Goal: Information Seeking & Learning: Compare options

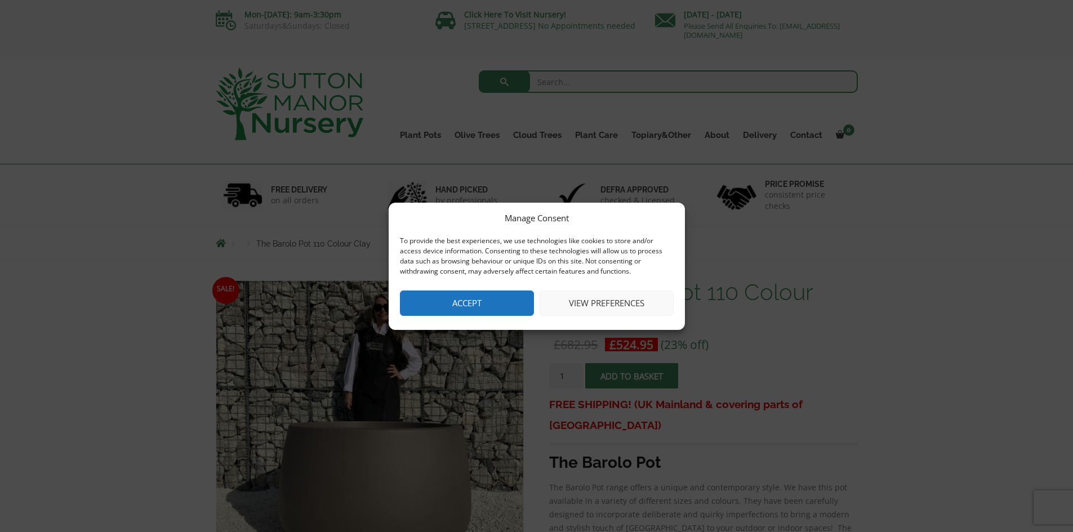
drag, startPoint x: 458, startPoint y: 306, endPoint x: 903, endPoint y: 408, distance: 456.6
click at [461, 306] on button "Accept" at bounding box center [467, 303] width 134 height 25
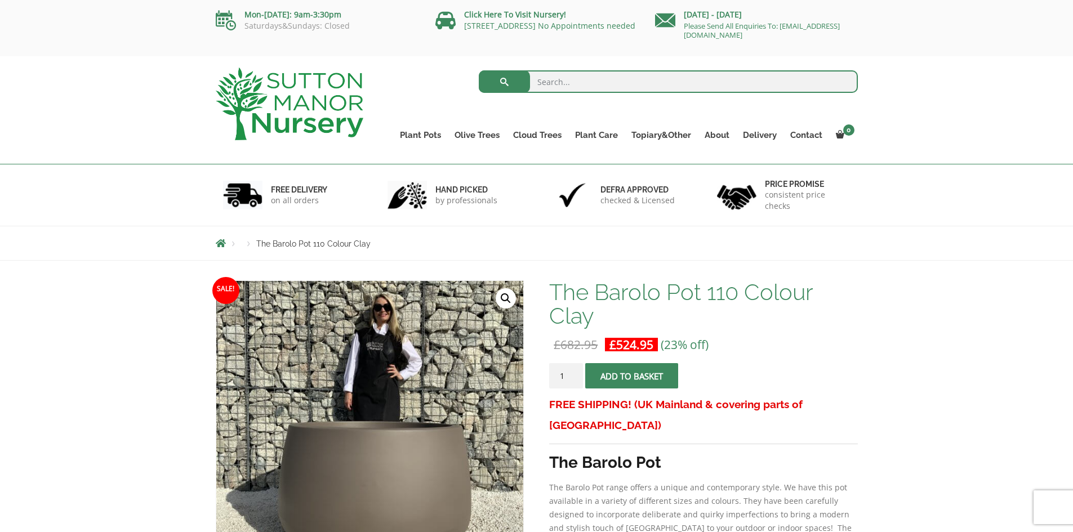
drag, startPoint x: 155, startPoint y: 8, endPoint x: 114, endPoint y: 10, distance: 41.1
click at [114, 10] on div "Mon-Friday: 9am-3:30pm Saturdays&Sundays: Closed Click Here To Visit Nursery! D…" at bounding box center [536, 28] width 1073 height 56
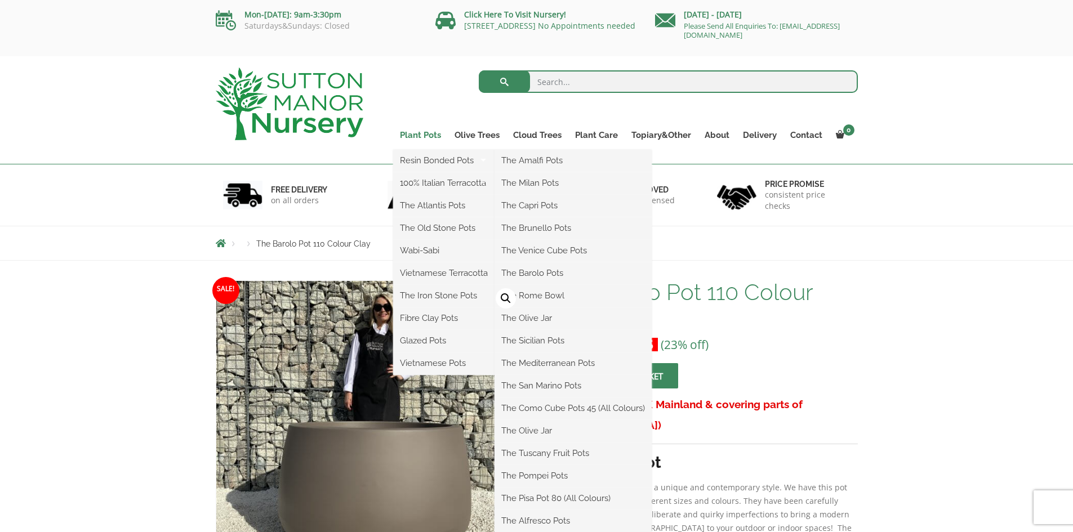
click at [429, 133] on link "Plant Pots" at bounding box center [420, 135] width 55 height 16
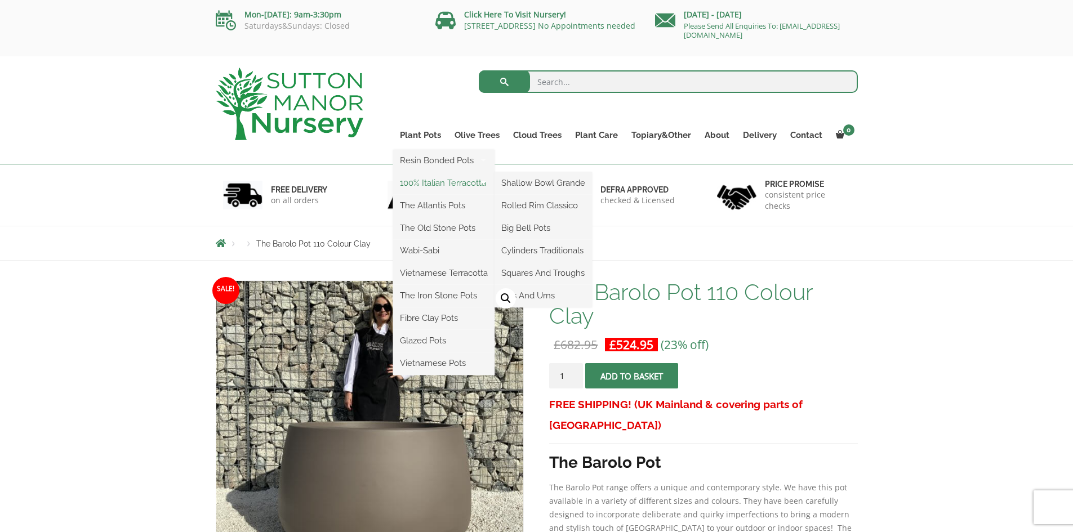
click at [482, 181] on link "100% Italian Terracotta" at bounding box center [443, 183] width 101 height 17
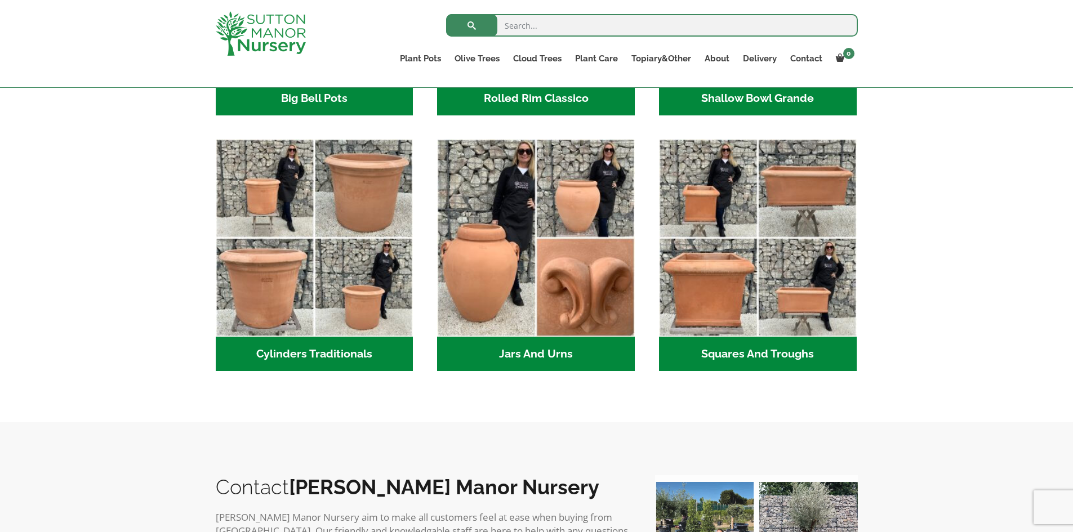
scroll to position [563, 0]
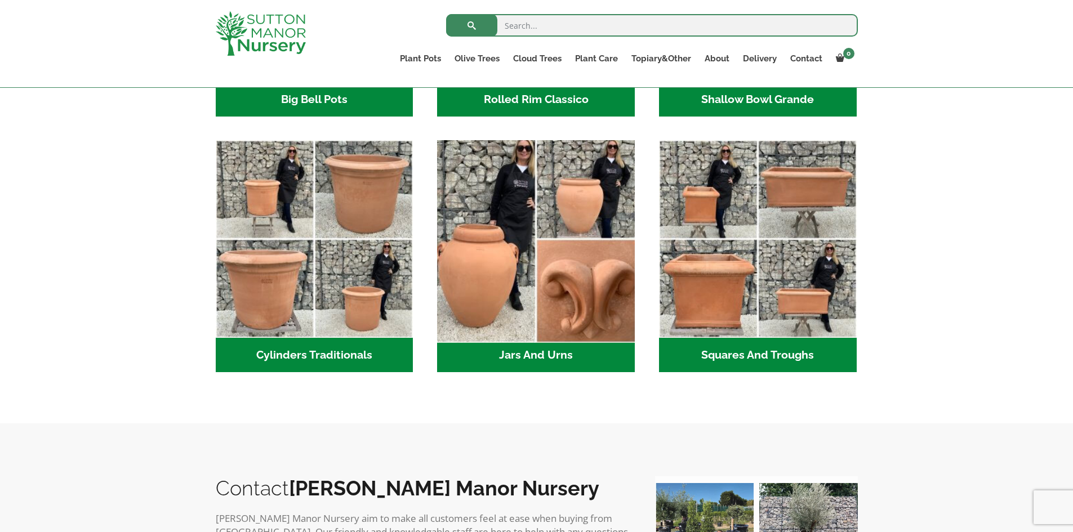
click at [522, 253] on img "Visit product category Jars And Urns" at bounding box center [536, 239] width 207 height 207
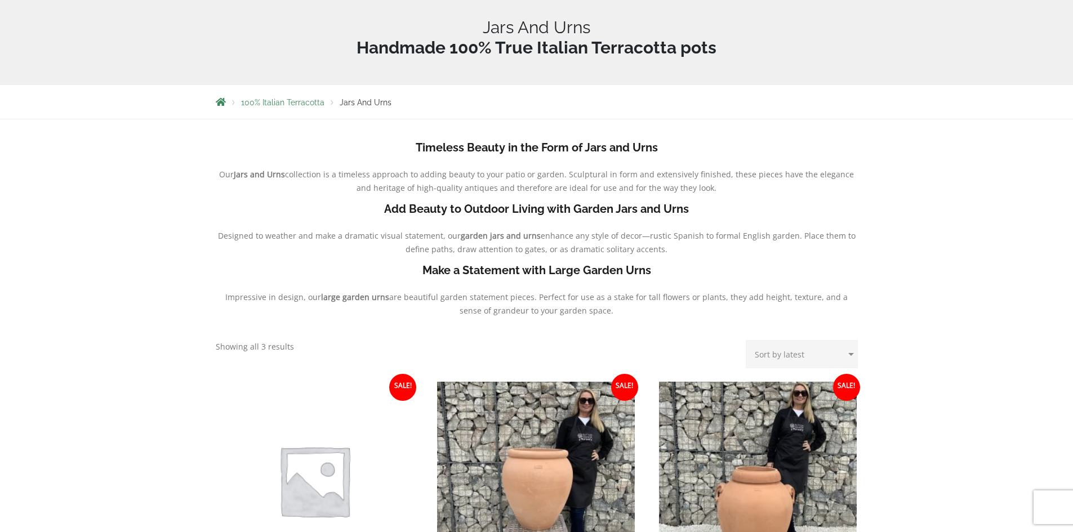
scroll to position [394, 0]
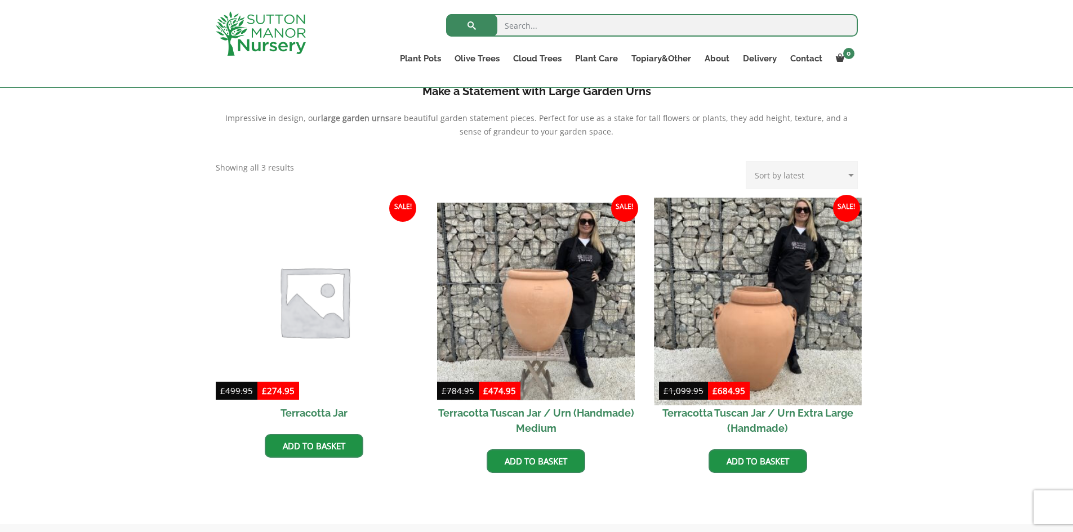
click at [794, 287] on img at bounding box center [757, 301] width 207 height 207
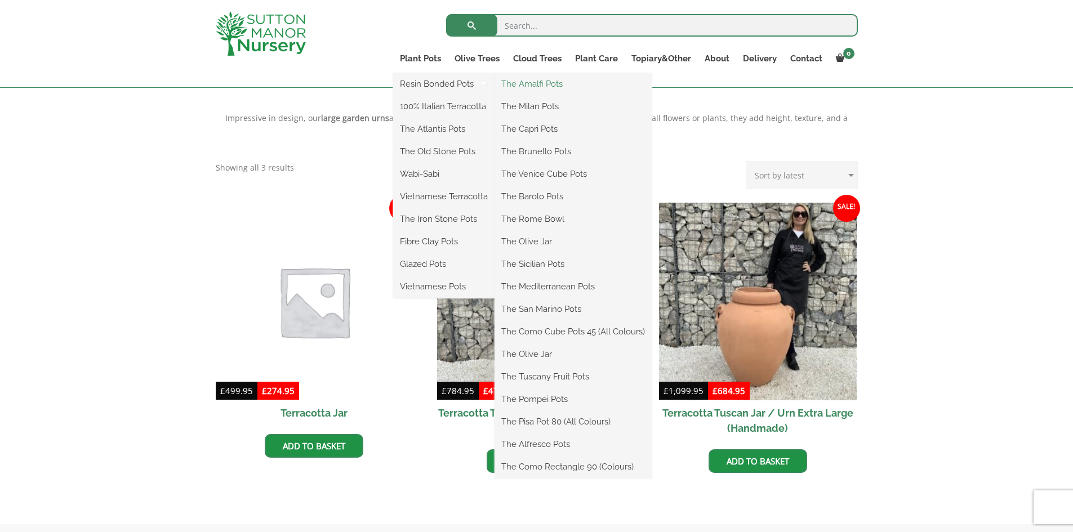
click at [528, 82] on link "The Amalfi Pots" at bounding box center [572, 83] width 157 height 17
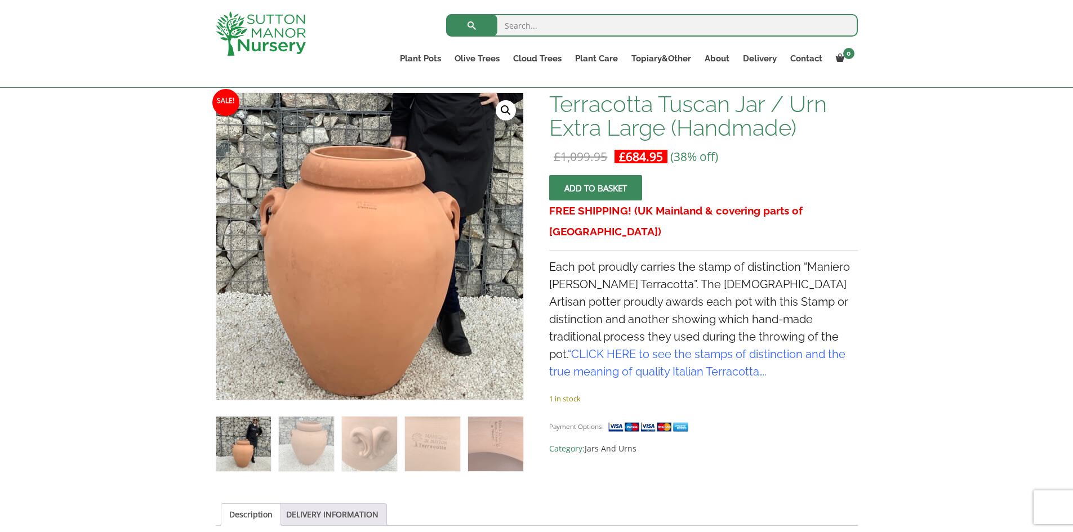
scroll to position [169, 0]
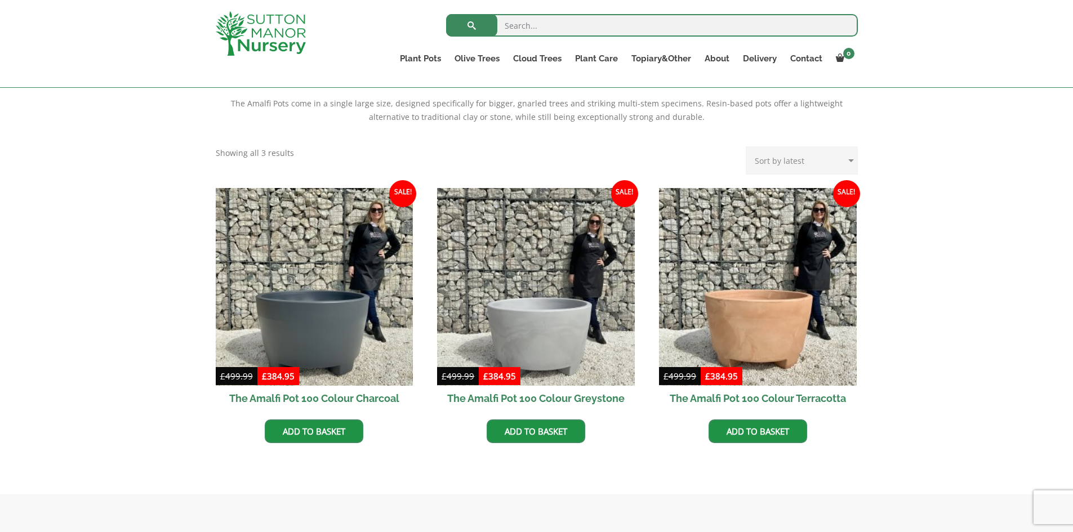
scroll to position [169, 0]
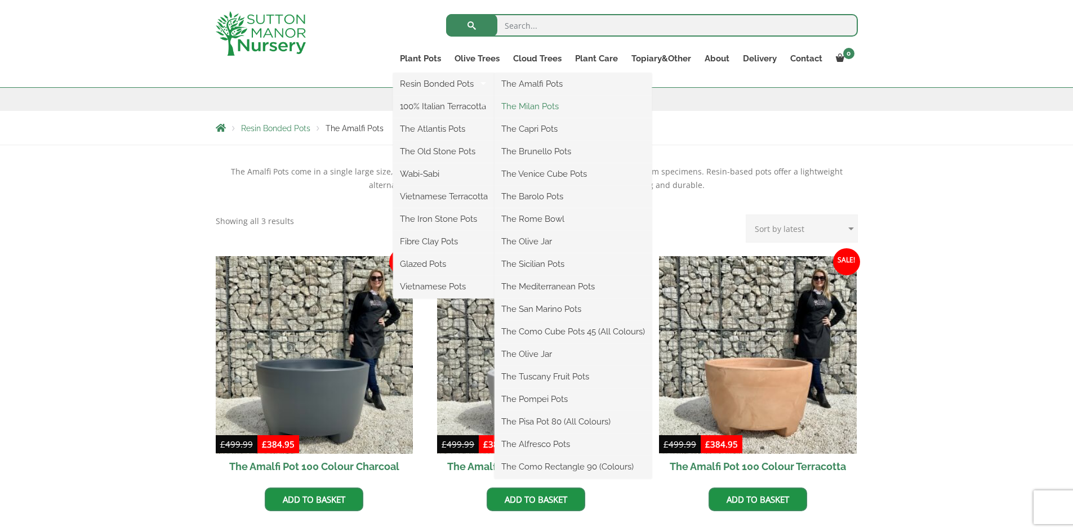
click at [531, 104] on link "The Milan Pots" at bounding box center [572, 106] width 157 height 17
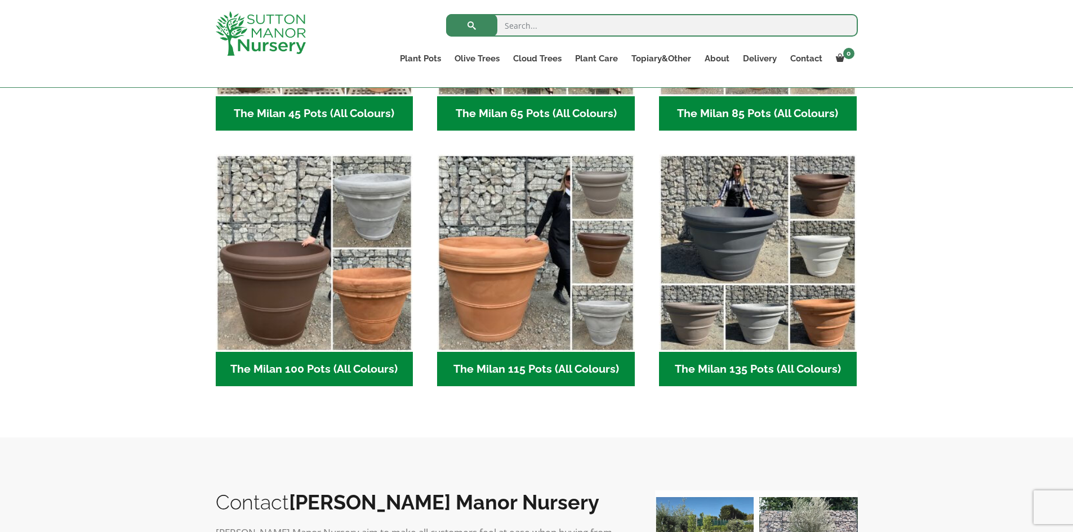
scroll to position [676, 0]
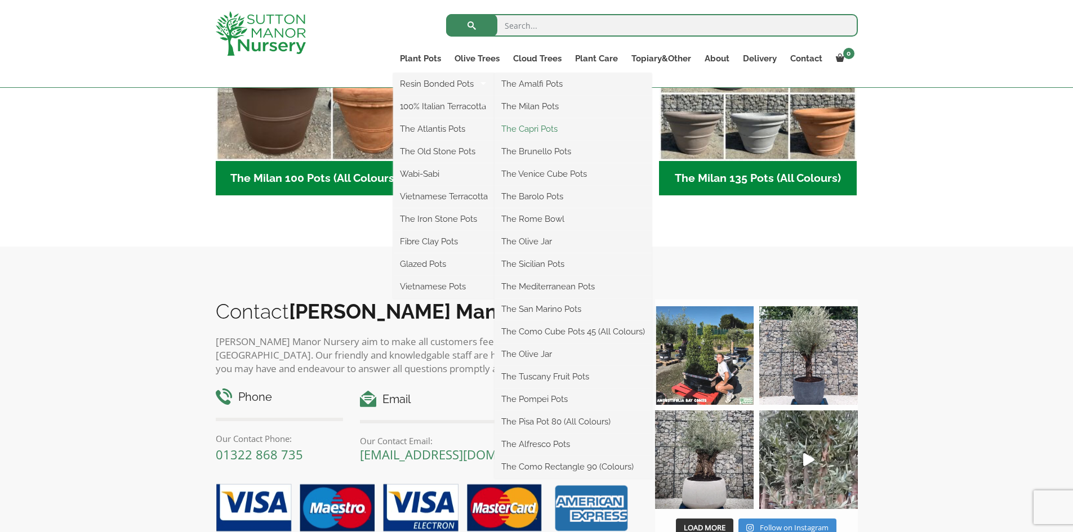
click at [538, 127] on link "The Capri Pots" at bounding box center [572, 129] width 157 height 17
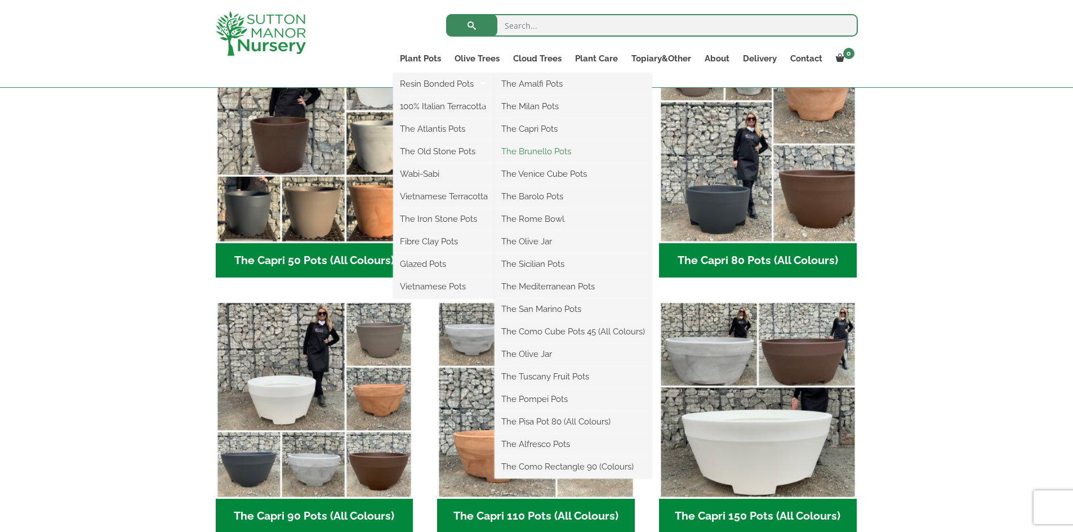
click at [538, 149] on link "The Brunello Pots" at bounding box center [572, 151] width 157 height 17
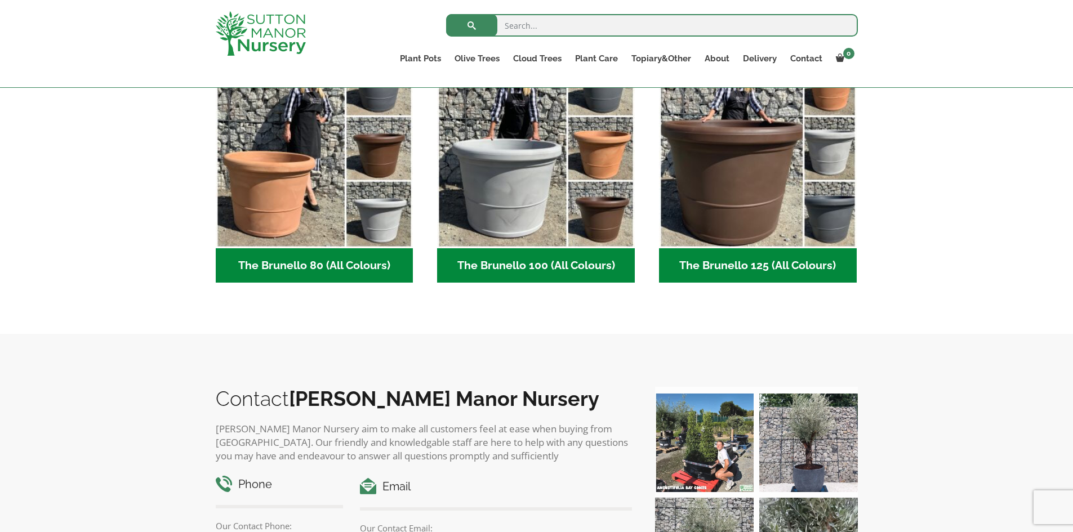
scroll to position [225, 0]
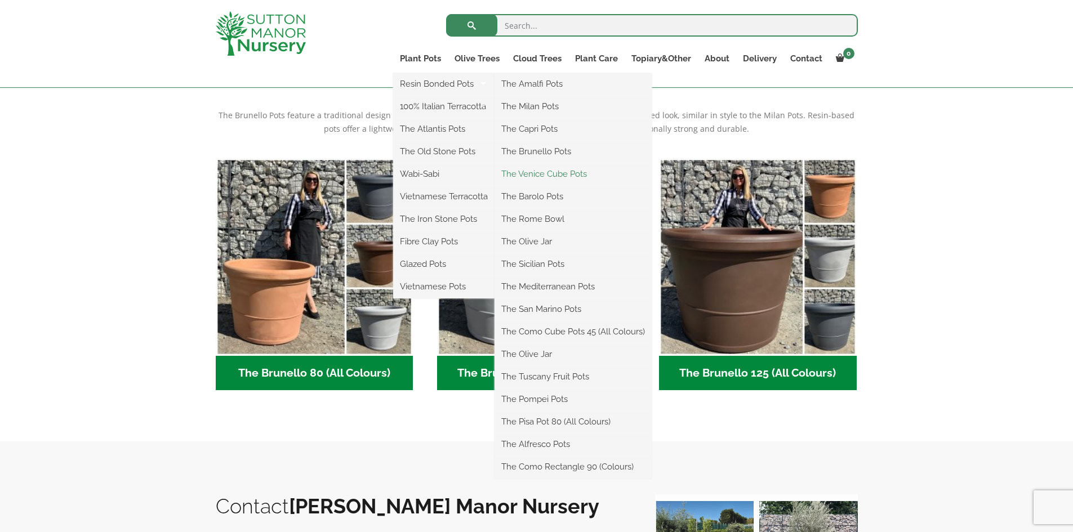
click at [547, 175] on link "The Venice Cube Pots" at bounding box center [572, 174] width 157 height 17
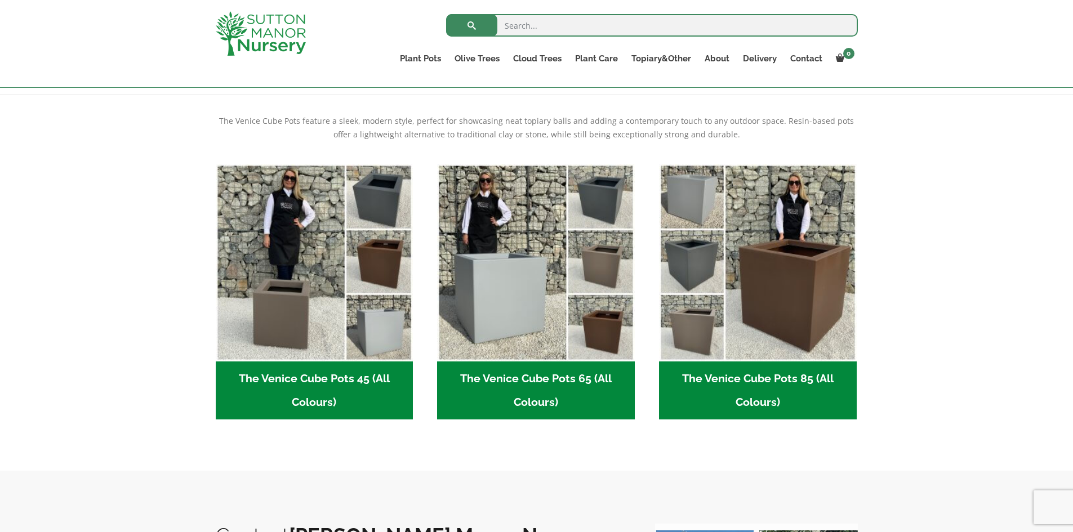
scroll to position [225, 0]
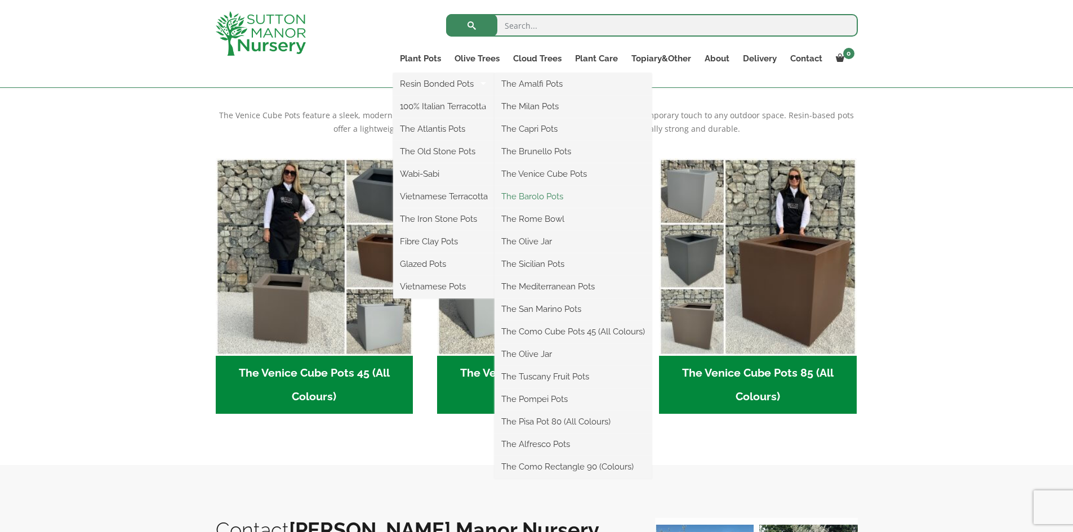
click at [528, 195] on link "The Barolo Pots" at bounding box center [572, 196] width 157 height 17
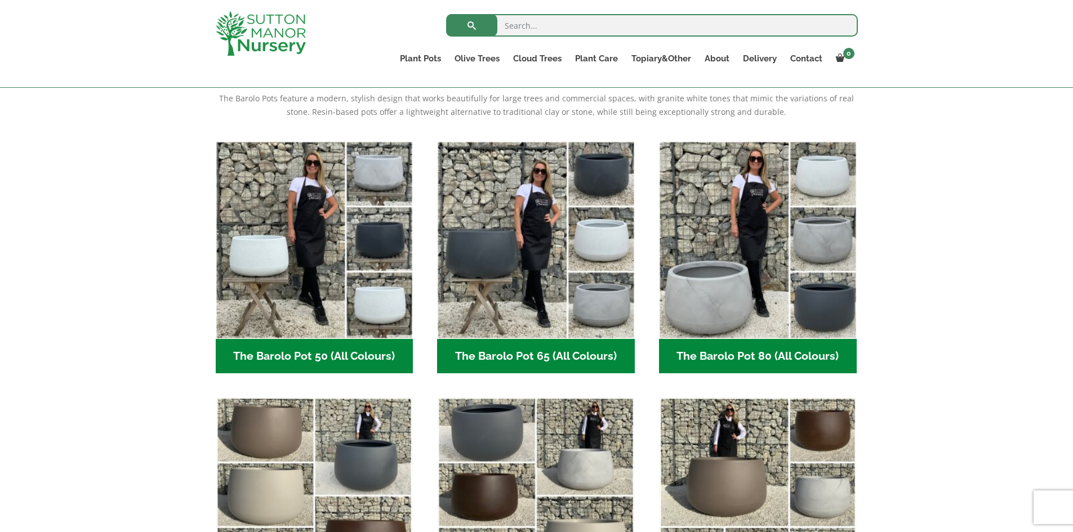
scroll to position [338, 0]
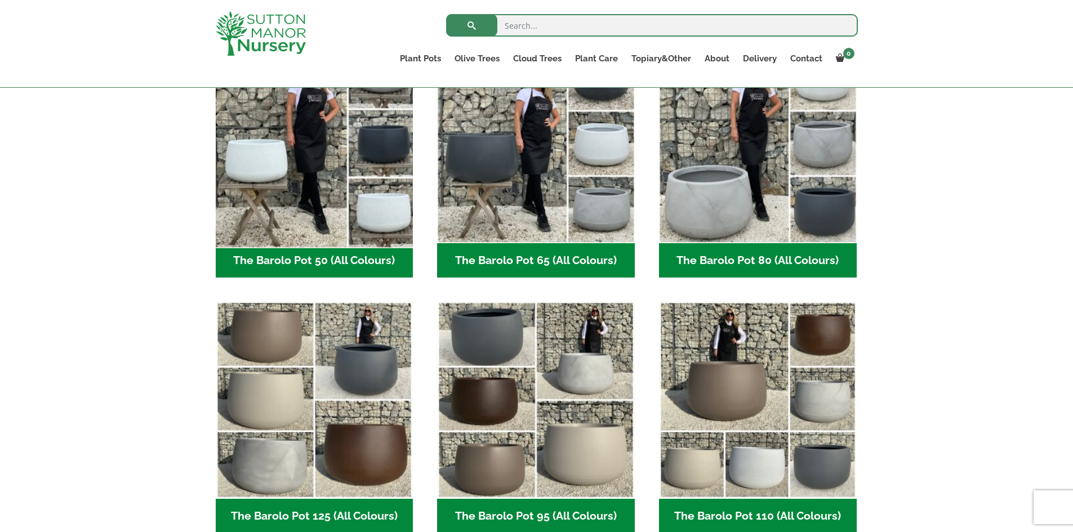
click at [372, 144] on img "Visit product category The Barolo Pot 50 (All Colours)" at bounding box center [314, 144] width 207 height 207
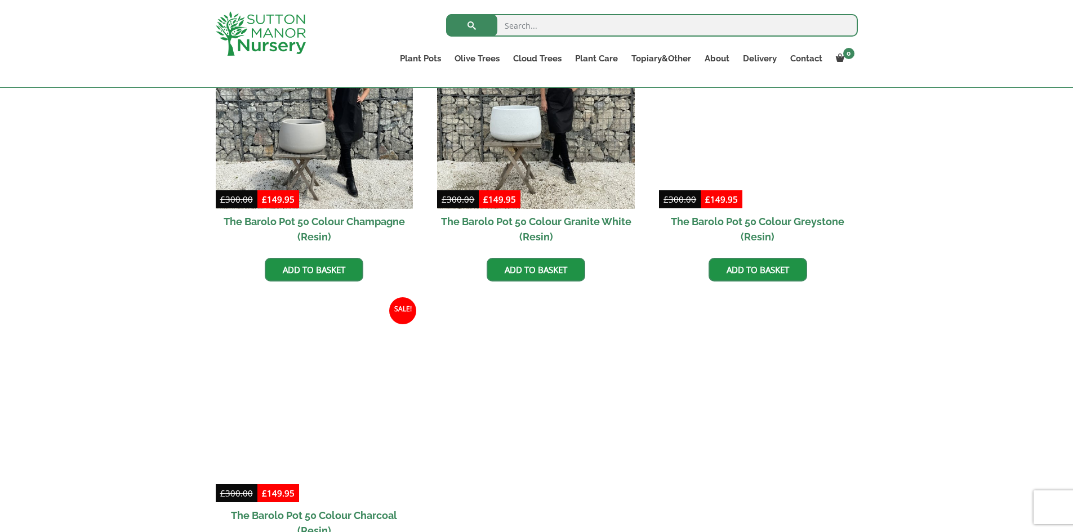
scroll to position [507, 0]
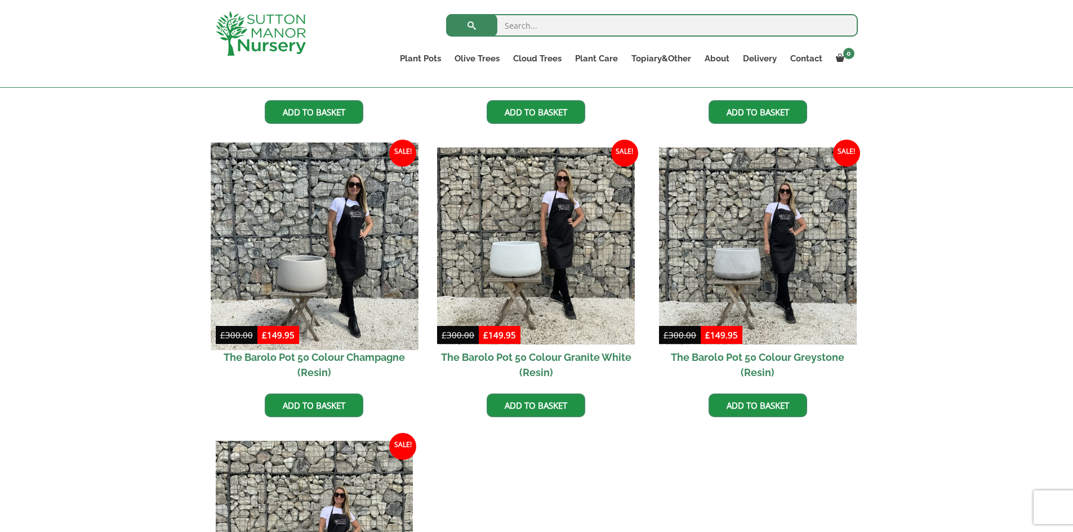
click at [368, 259] on img at bounding box center [314, 245] width 207 height 207
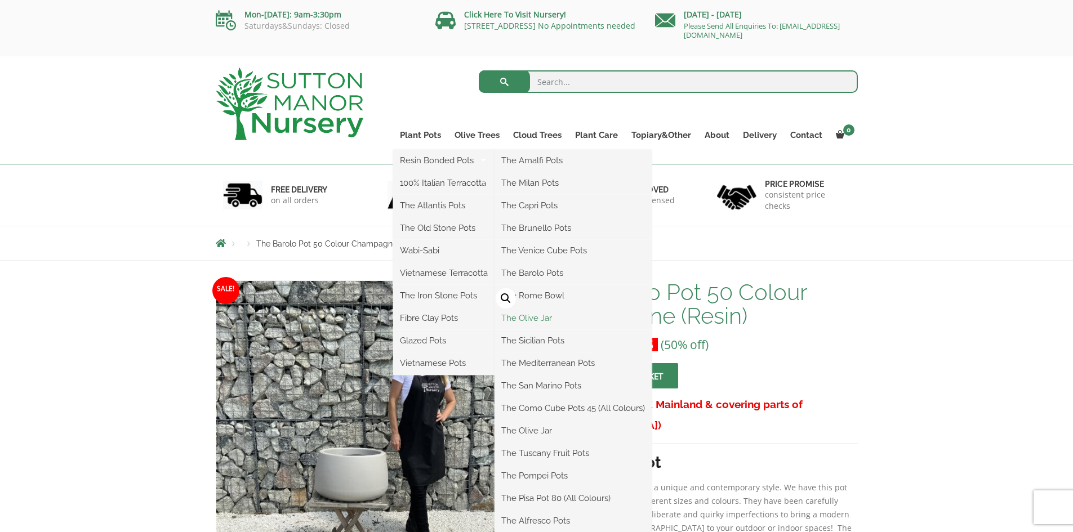
drag, startPoint x: 547, startPoint y: 292, endPoint x: 613, endPoint y: 320, distance: 71.7
click at [547, 291] on link "The Rome Bowl" at bounding box center [572, 295] width 157 height 17
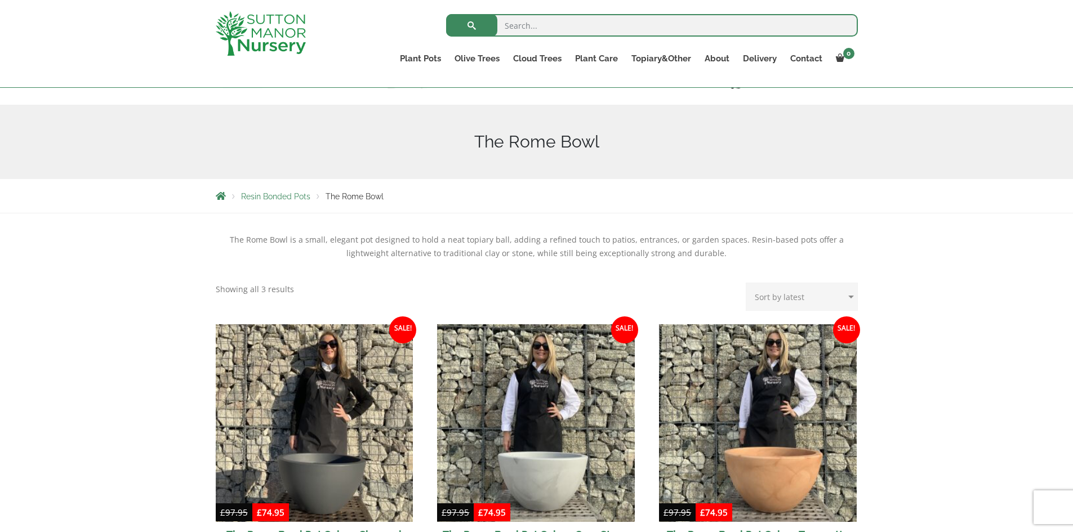
scroll to position [282, 0]
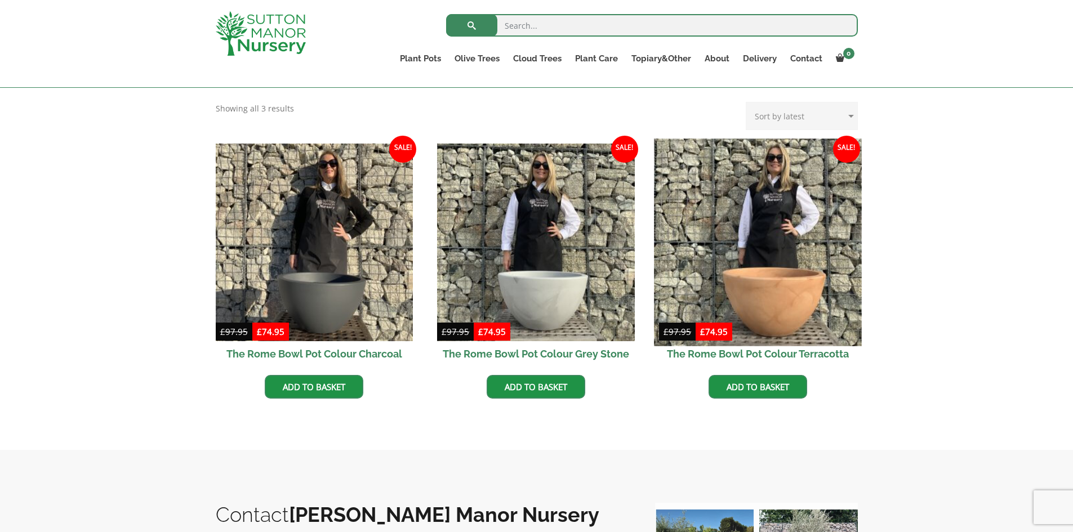
click at [778, 261] on img at bounding box center [757, 242] width 207 height 207
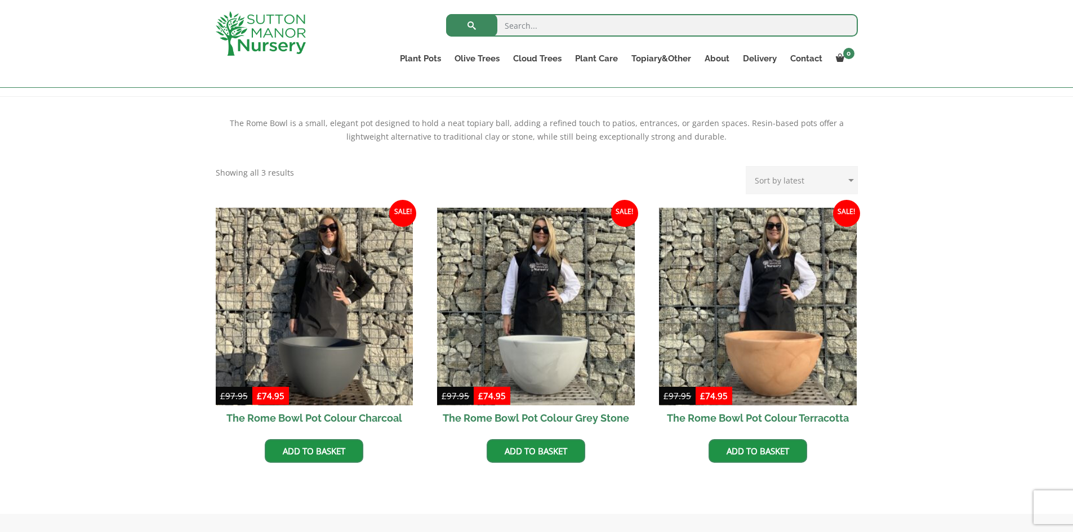
scroll to position [225, 0]
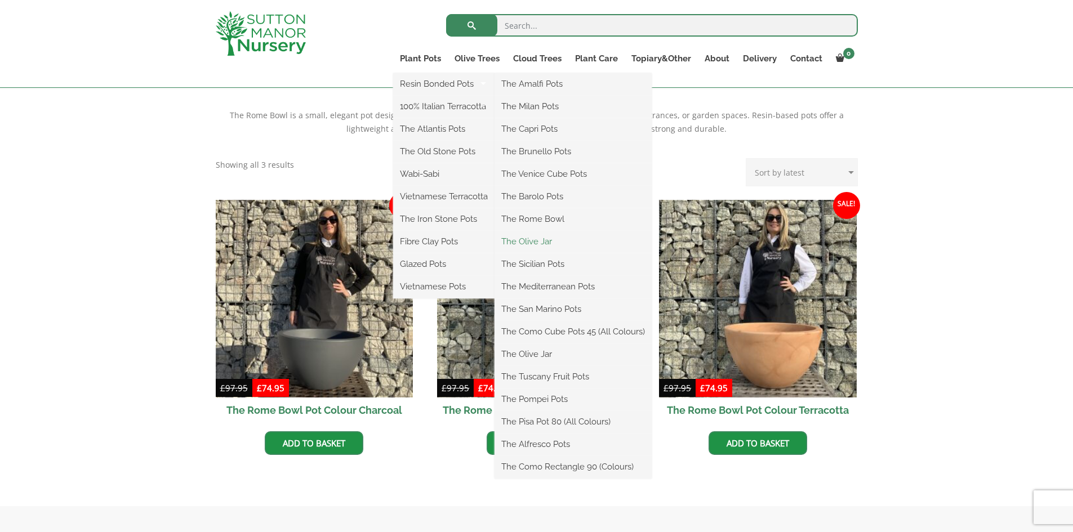
click at [531, 243] on link "The Olive Jar" at bounding box center [572, 241] width 157 height 17
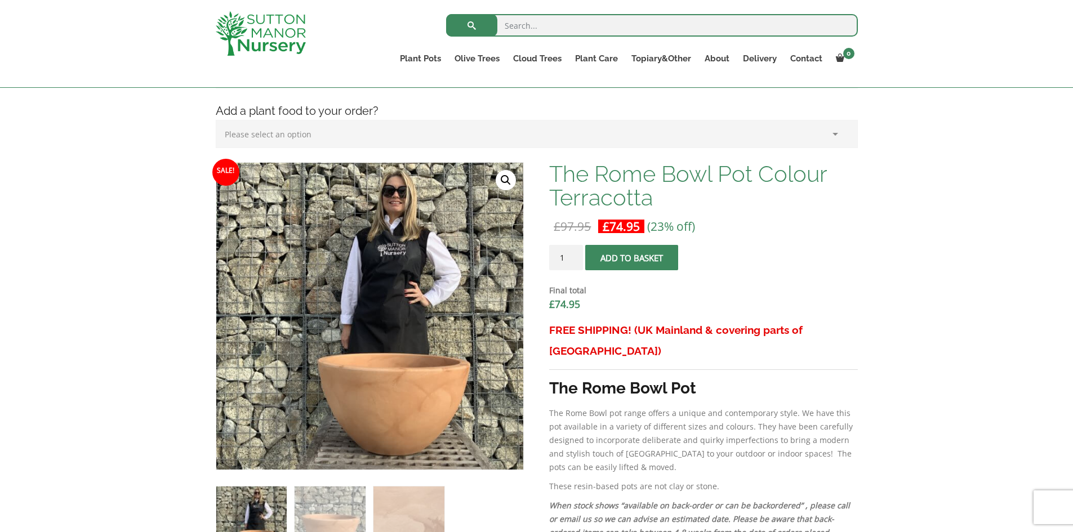
scroll to position [338, 0]
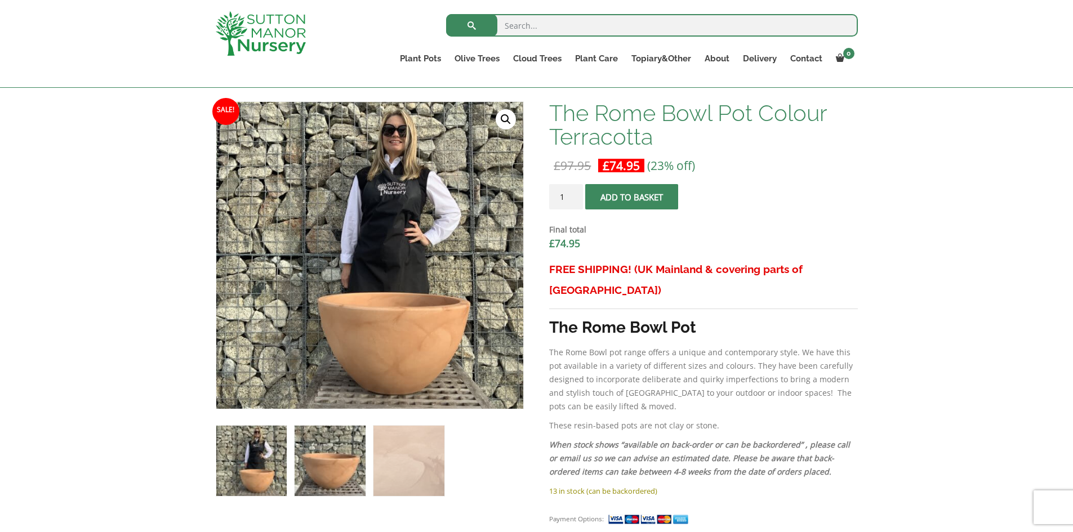
click at [317, 453] on img at bounding box center [330, 461] width 70 height 70
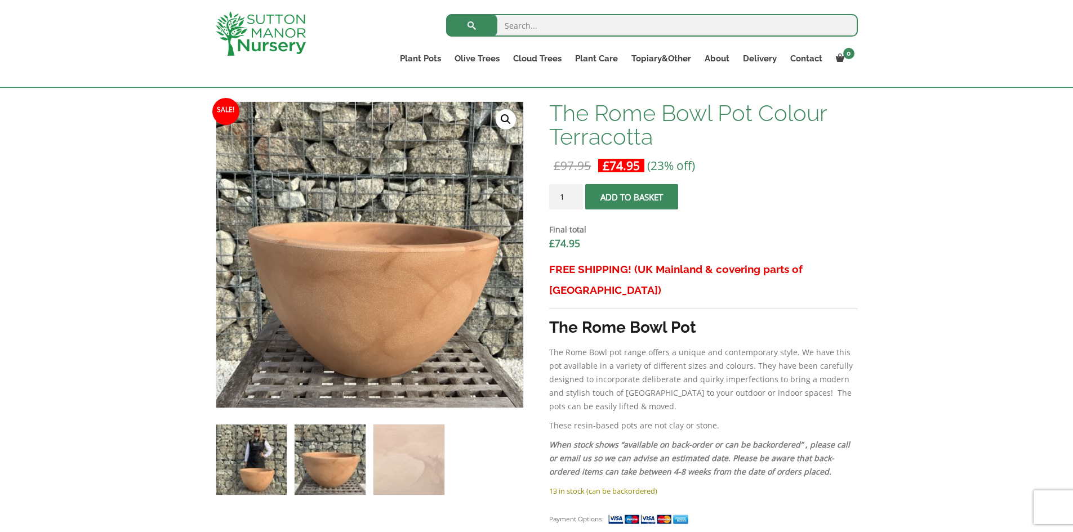
click at [243, 458] on img at bounding box center [251, 460] width 70 height 70
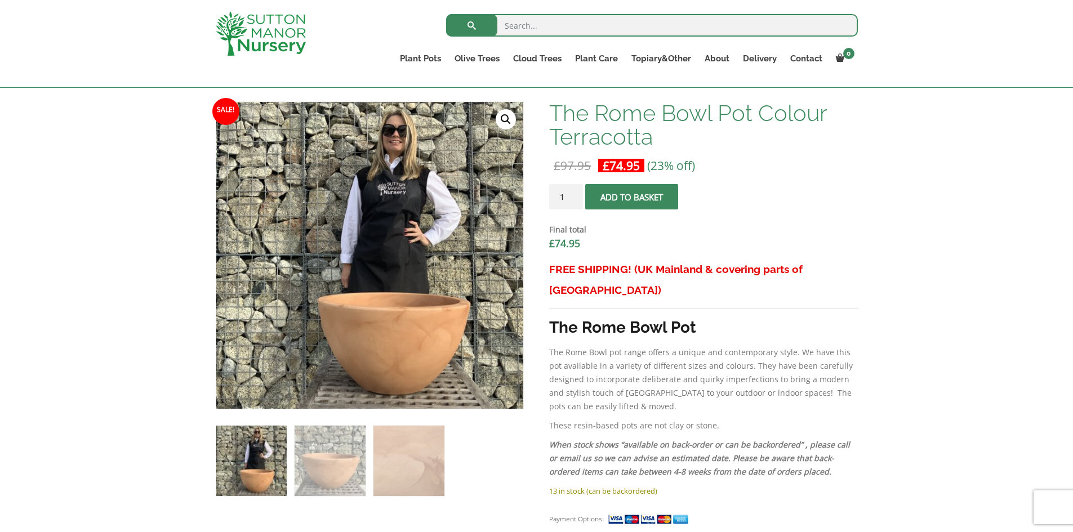
drag, startPoint x: 391, startPoint y: 0, endPoint x: 39, endPoint y: 25, distance: 353.4
click at [110, 77] on div "Search for: Plant Pots Resin Bonded Pots The Amalfi Pots The Milan Pots The Cap…" at bounding box center [536, 44] width 1073 height 88
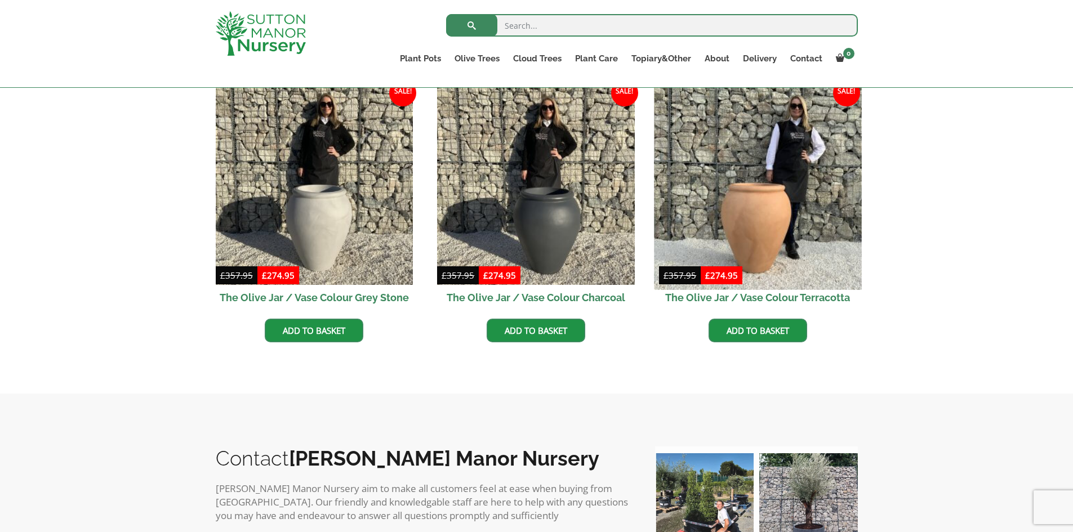
click at [760, 211] on img at bounding box center [757, 185] width 207 height 207
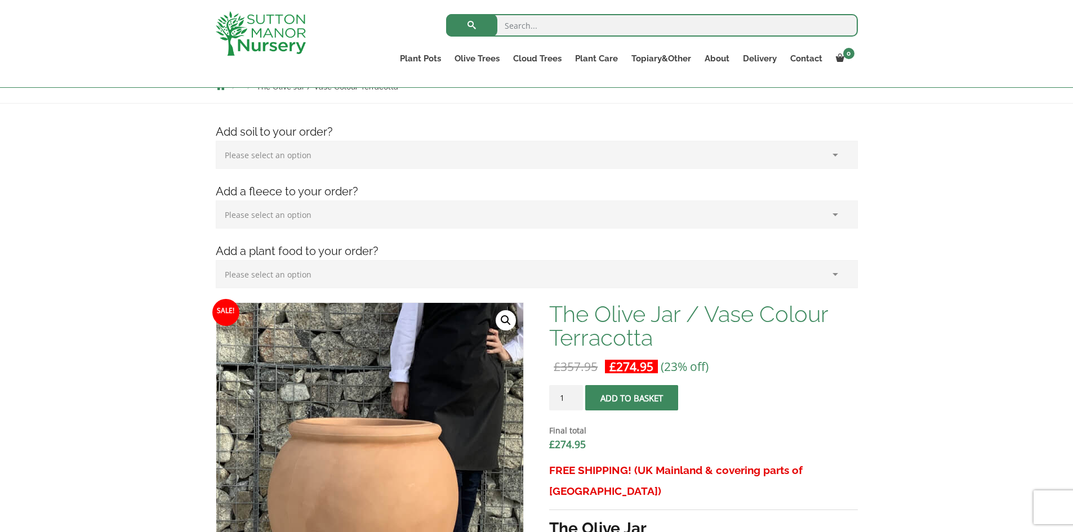
scroll to position [113, 0]
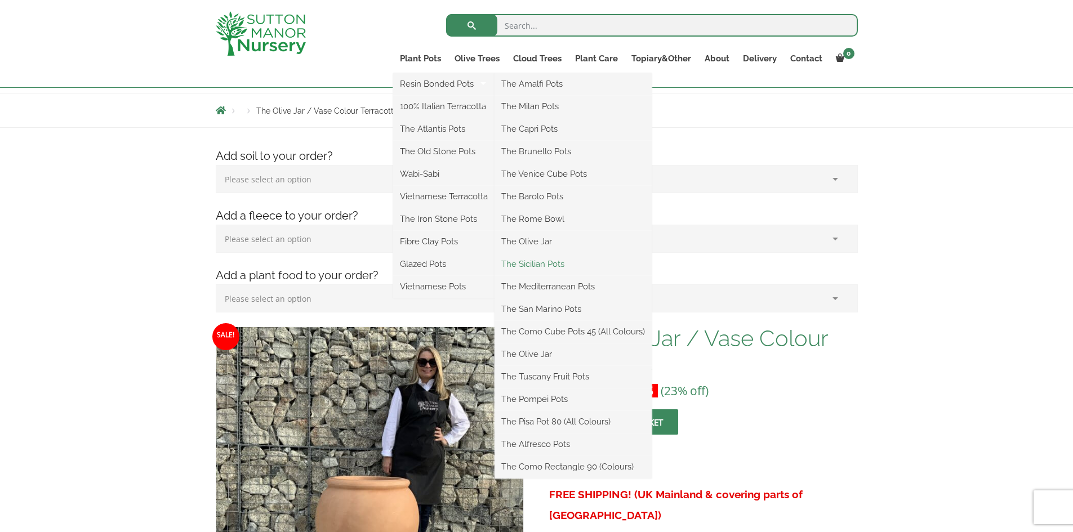
click at [542, 261] on link "The Sicilian Pots" at bounding box center [572, 264] width 157 height 17
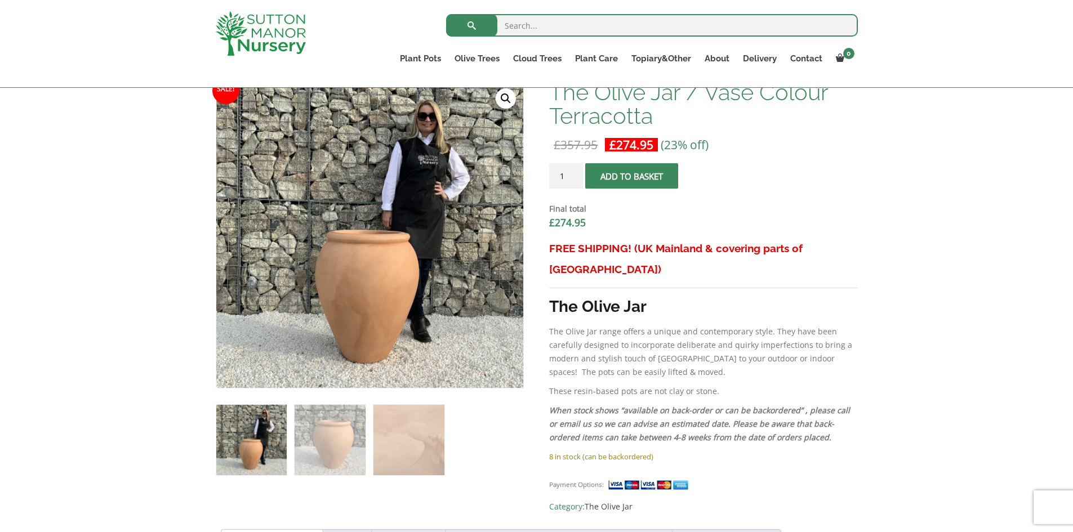
scroll to position [394, 0]
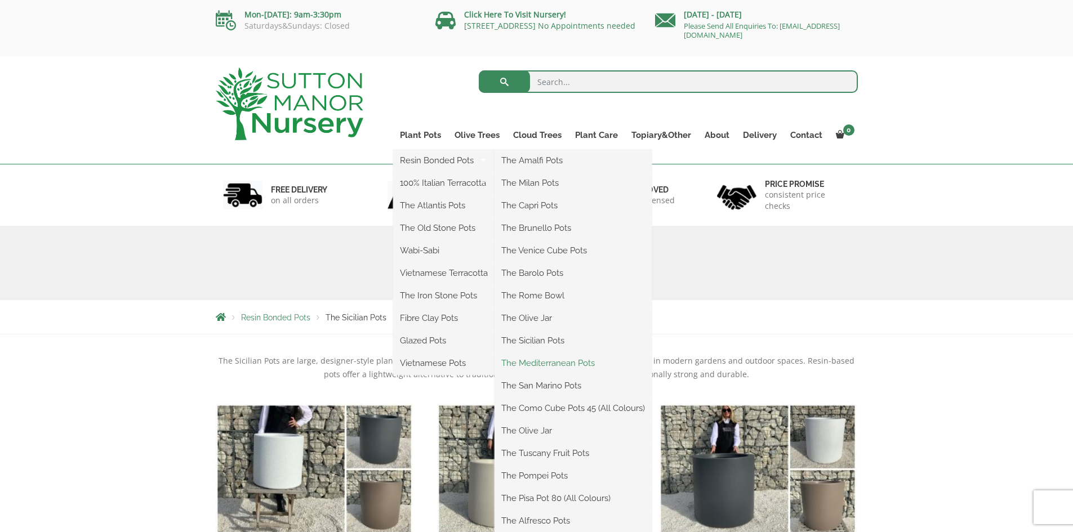
click at [544, 360] on link "The Mediterranean Pots" at bounding box center [572, 363] width 157 height 17
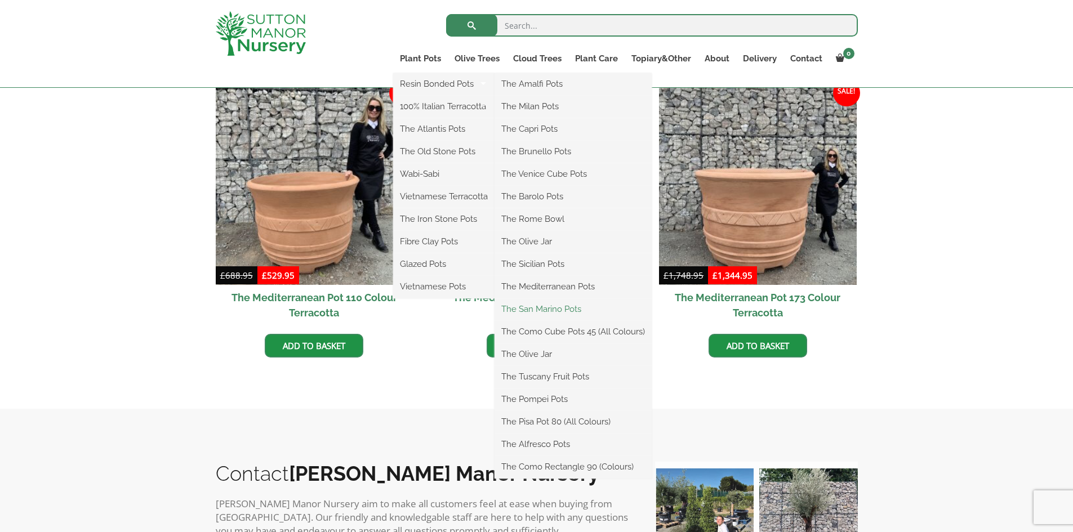
click at [537, 303] on link "The San Marino Pots" at bounding box center [572, 309] width 157 height 17
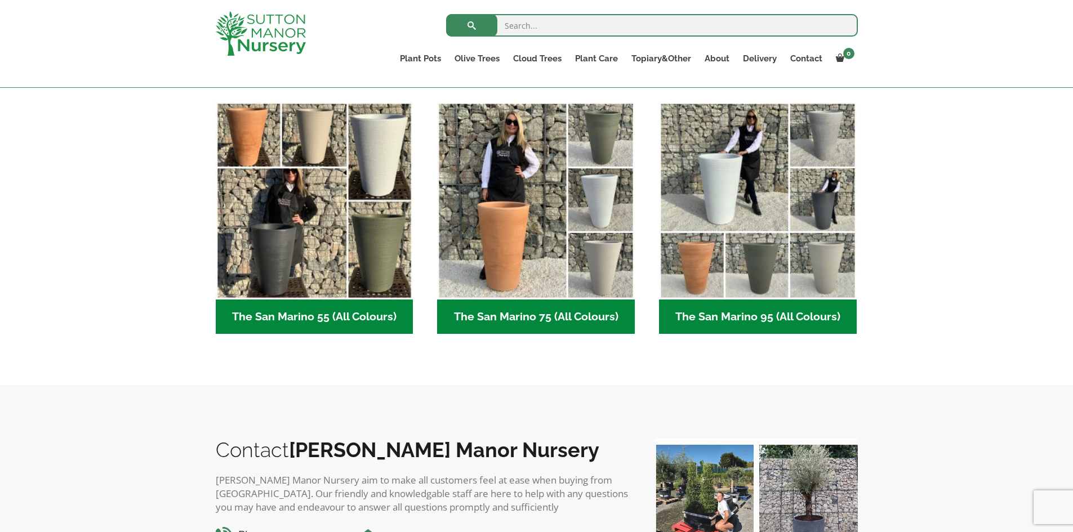
scroll to position [56, 0]
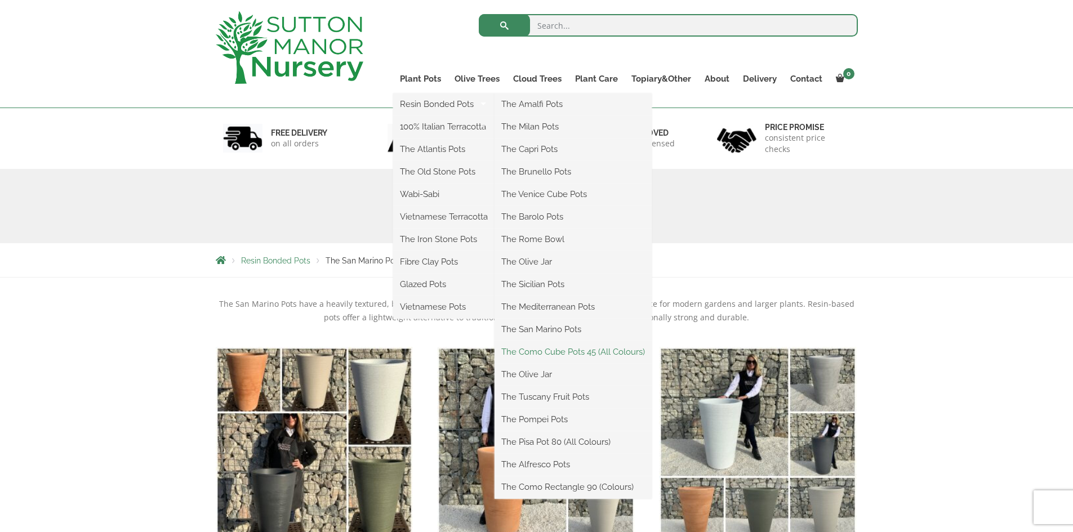
click at [563, 351] on link "The Como Cube Pots 45 (All Colours)" at bounding box center [572, 352] width 157 height 17
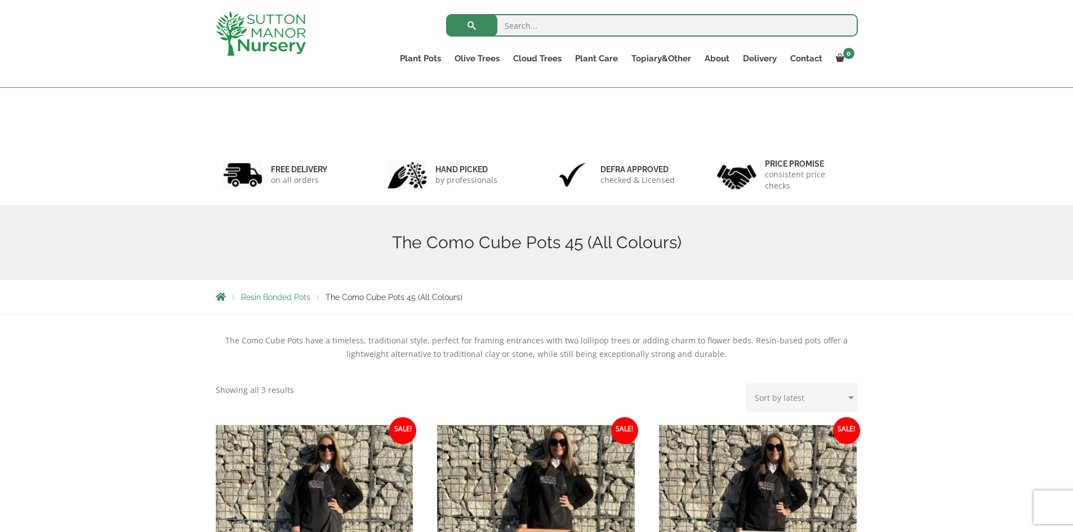
scroll to position [282, 0]
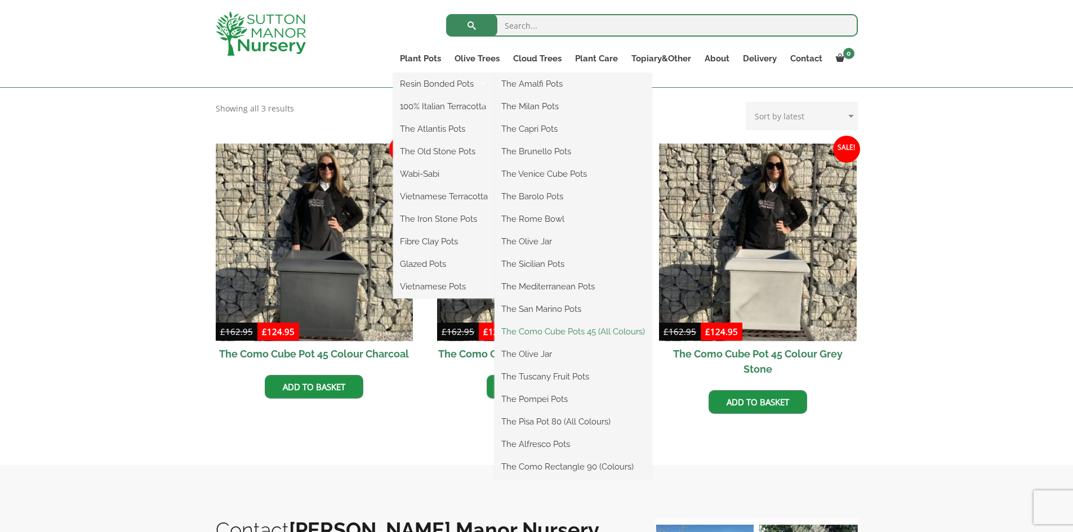
click at [549, 332] on link "The Como Cube Pots 45 (All Colours)" at bounding box center [572, 331] width 157 height 17
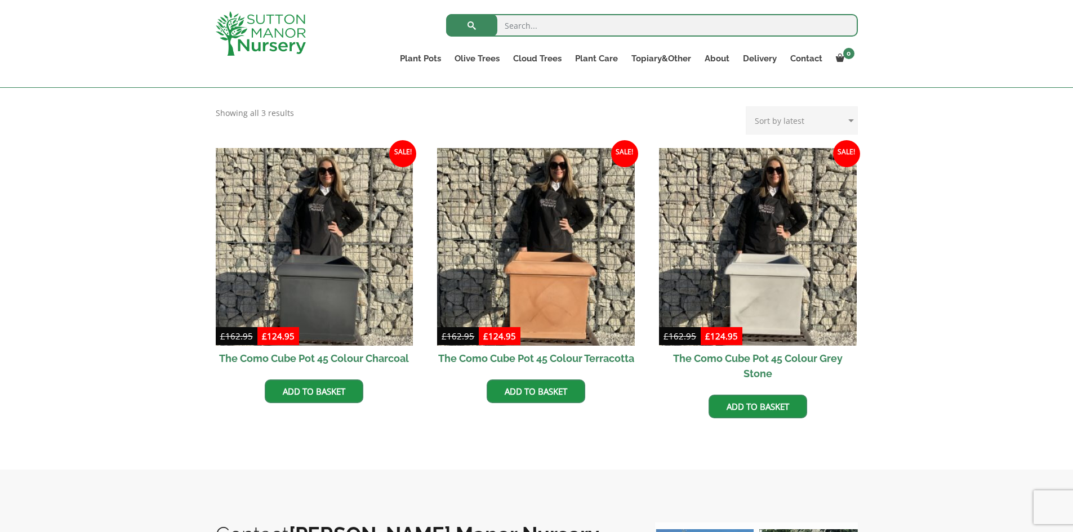
scroll to position [282, 0]
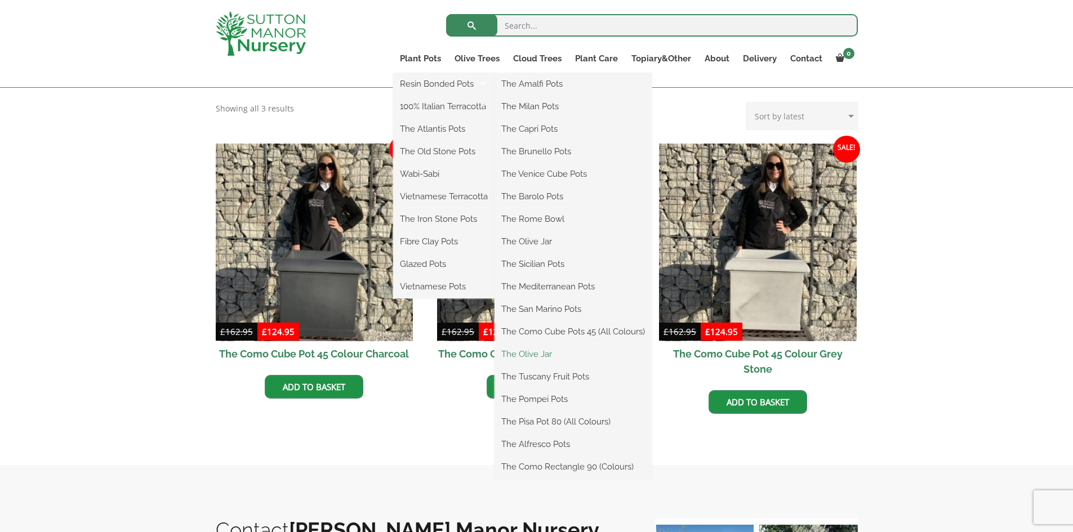
click at [534, 355] on link "The Olive Jar" at bounding box center [572, 354] width 157 height 17
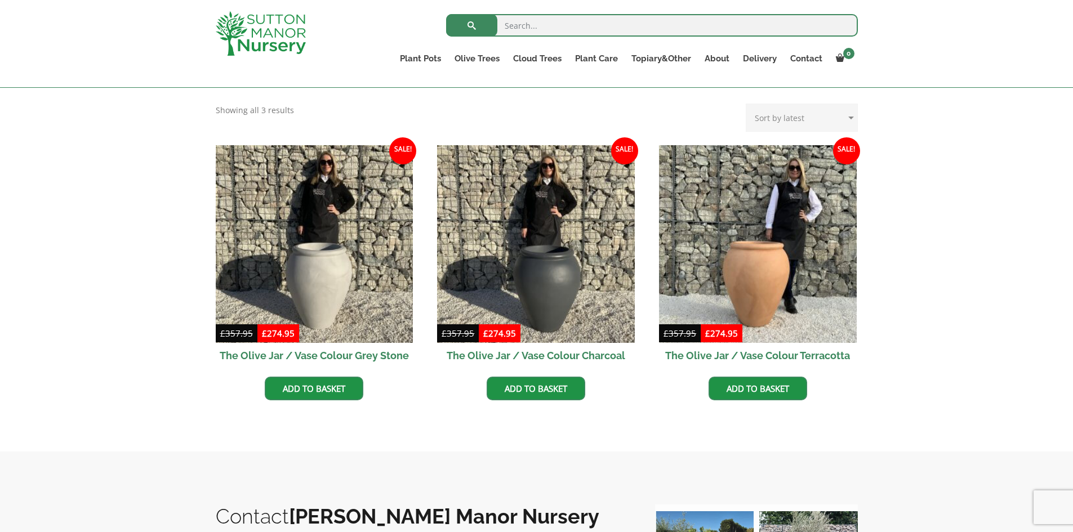
scroll to position [282, 0]
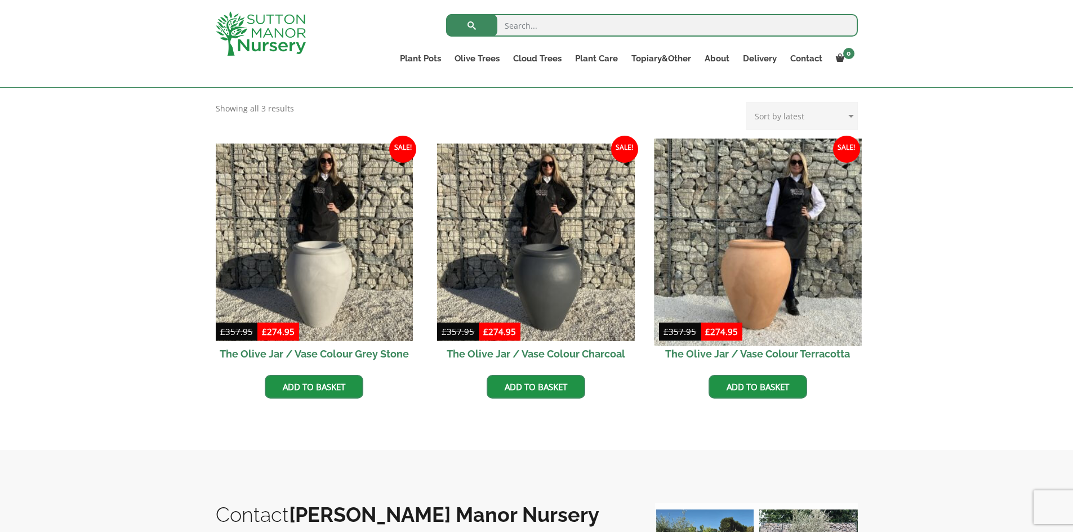
click at [745, 254] on img at bounding box center [757, 242] width 207 height 207
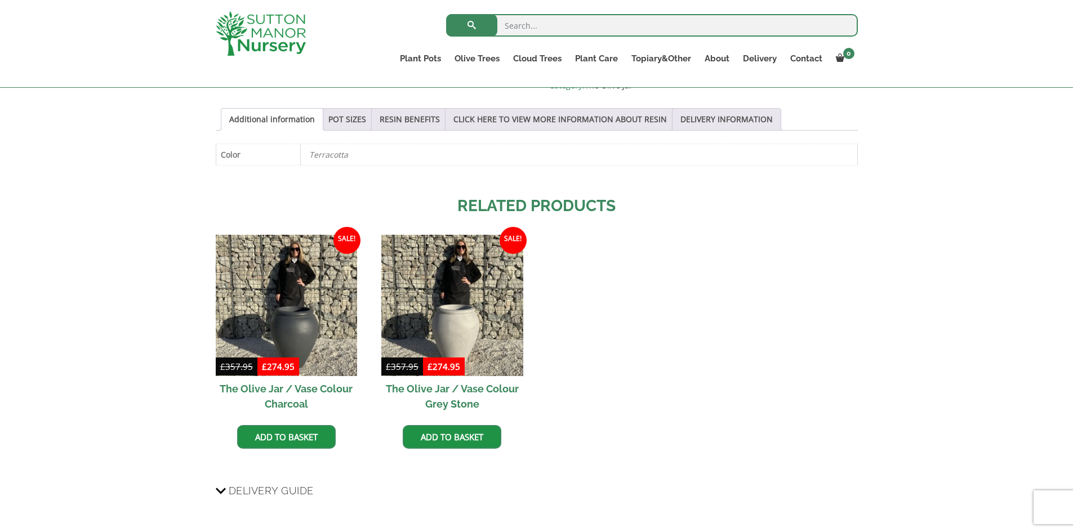
scroll to position [338, 0]
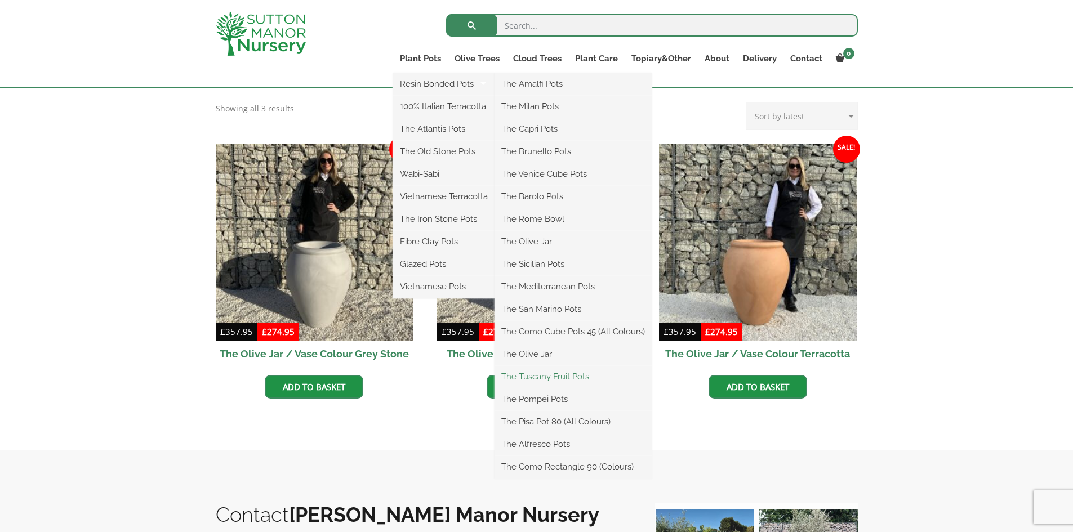
click at [544, 380] on link "The Tuscany Fruit Pots" at bounding box center [572, 376] width 157 height 17
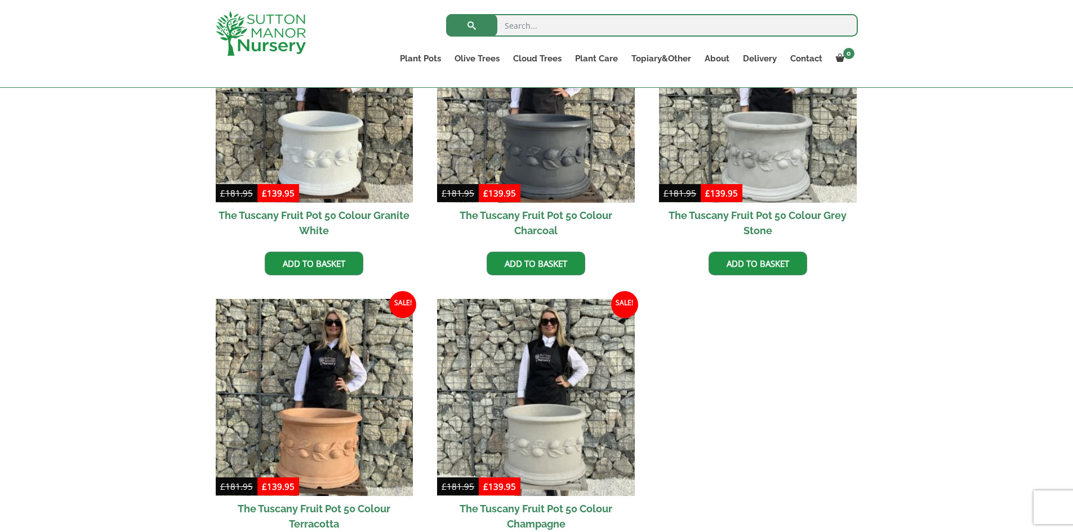
scroll to position [451, 0]
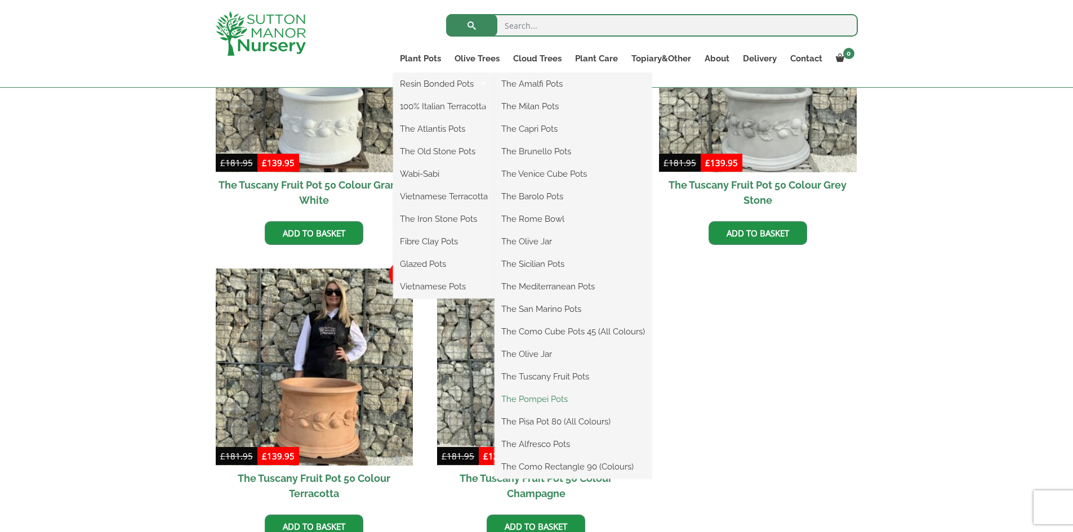
click at [560, 398] on link "The Pompei Pots" at bounding box center [572, 399] width 157 height 17
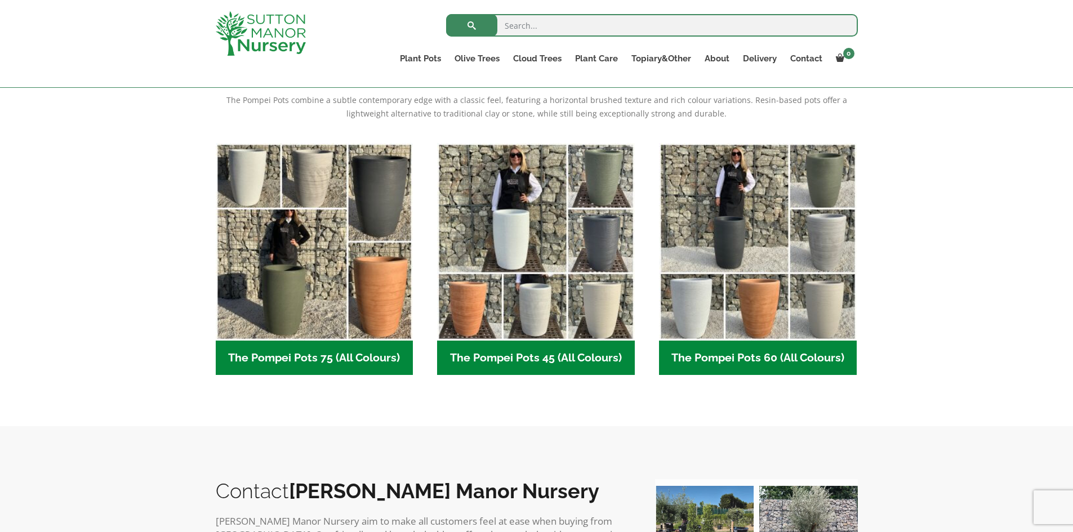
scroll to position [225, 0]
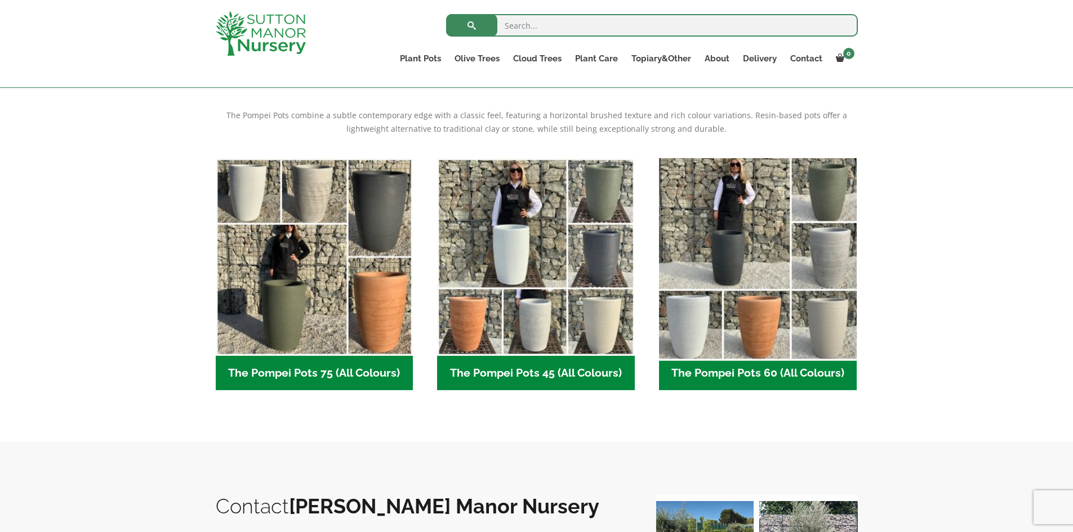
click at [732, 318] on img "Visit product category The Pompei Pots 60 (All Colours)" at bounding box center [757, 256] width 207 height 207
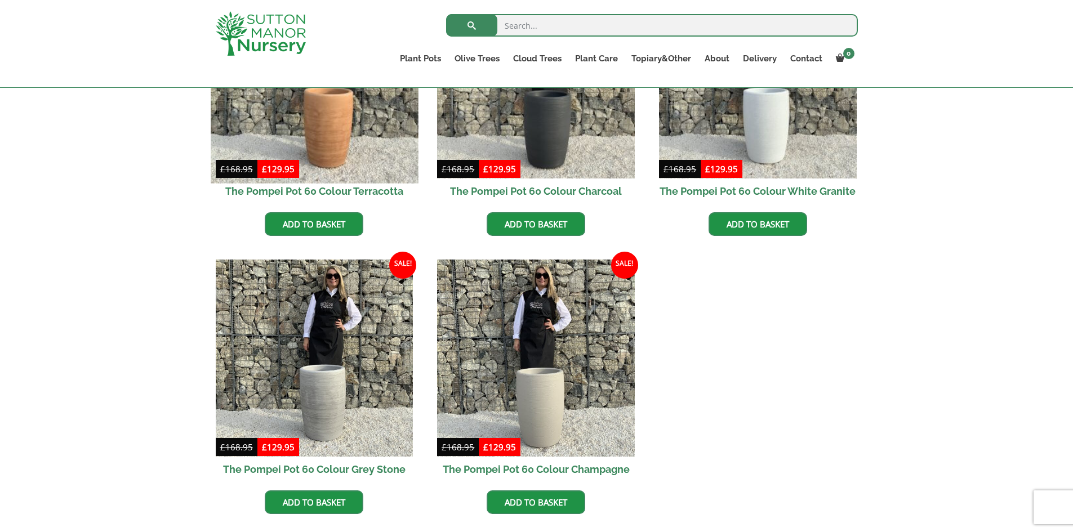
scroll to position [282, 0]
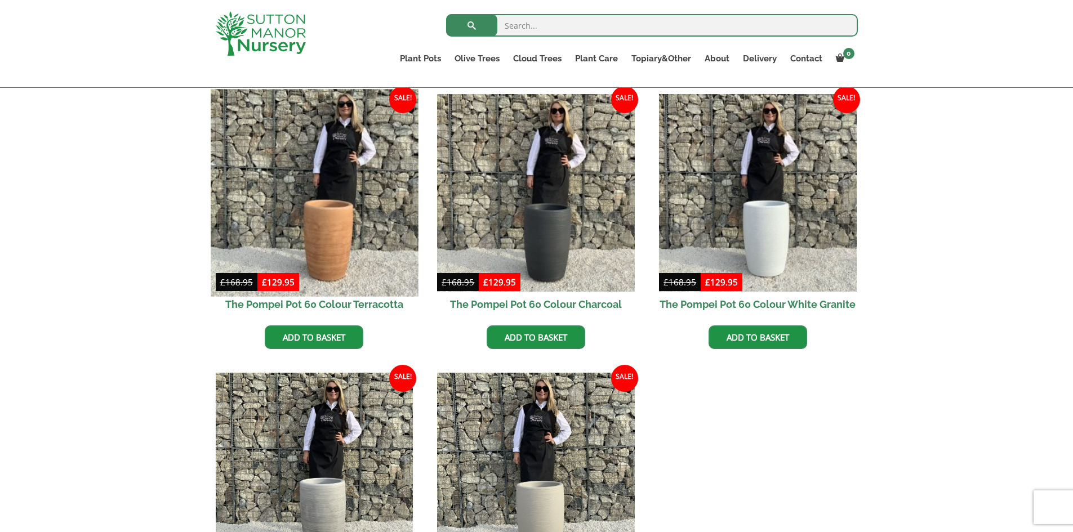
click at [297, 168] on img at bounding box center [314, 192] width 207 height 207
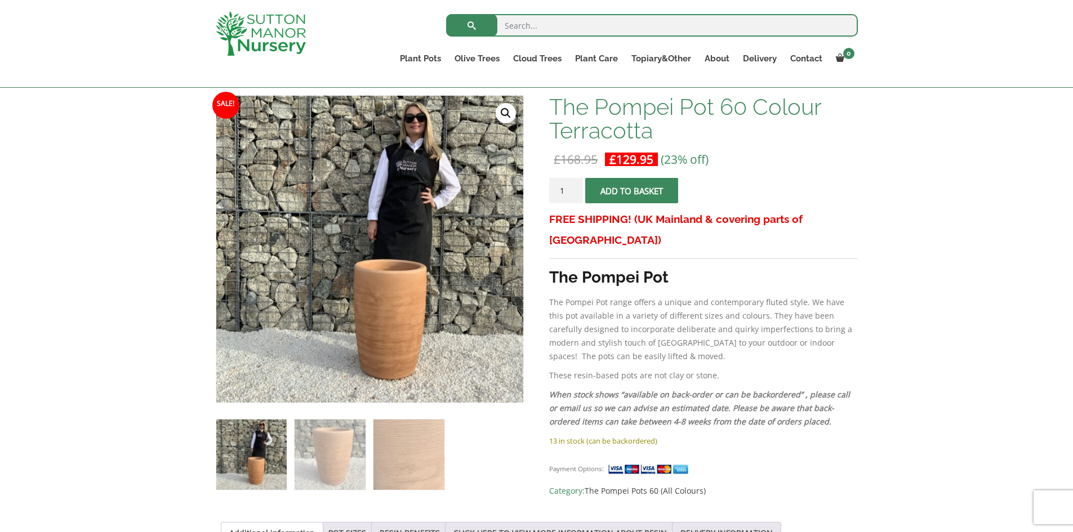
scroll to position [169, 0]
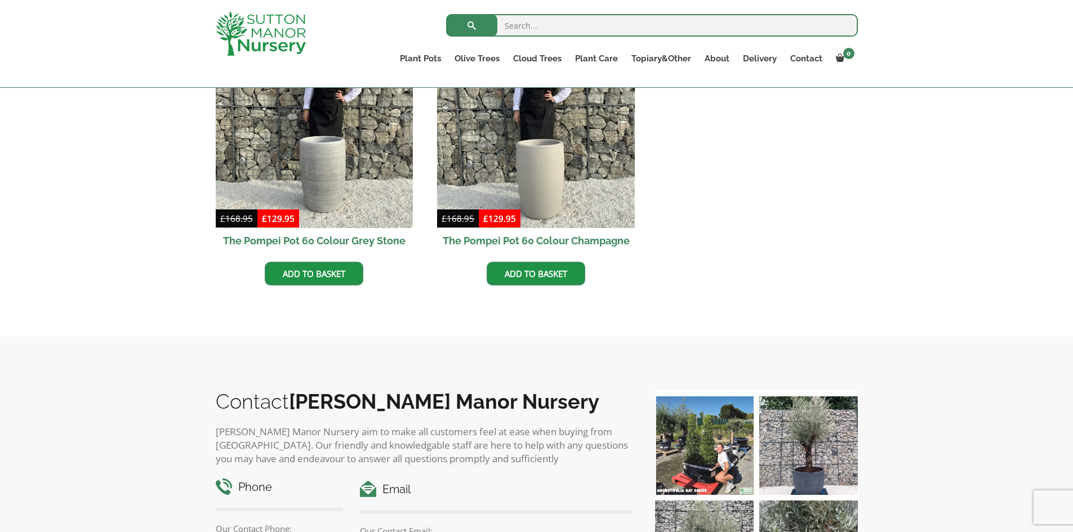
scroll to position [732, 0]
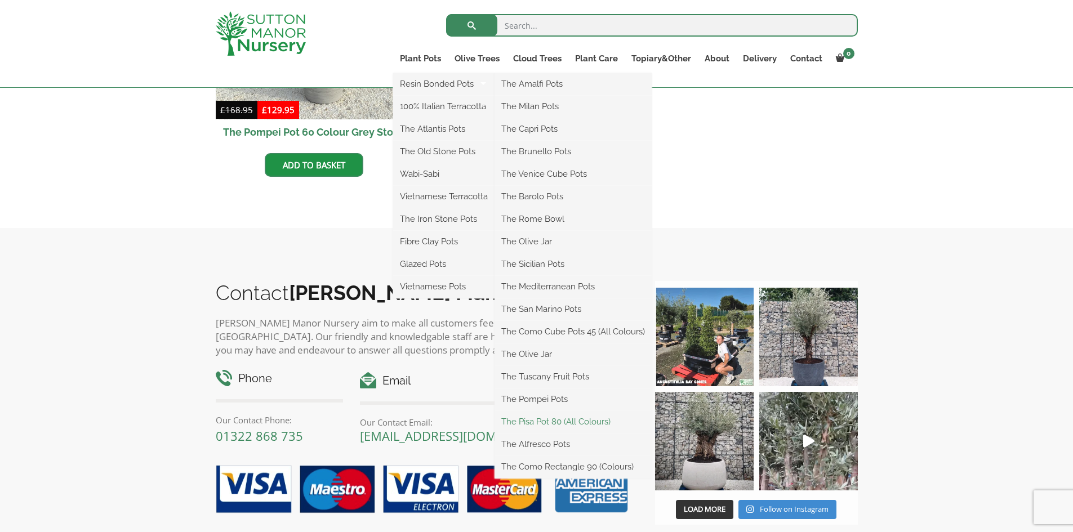
click at [554, 423] on link "The Pisa Pot 80 (All Colours)" at bounding box center [572, 421] width 157 height 17
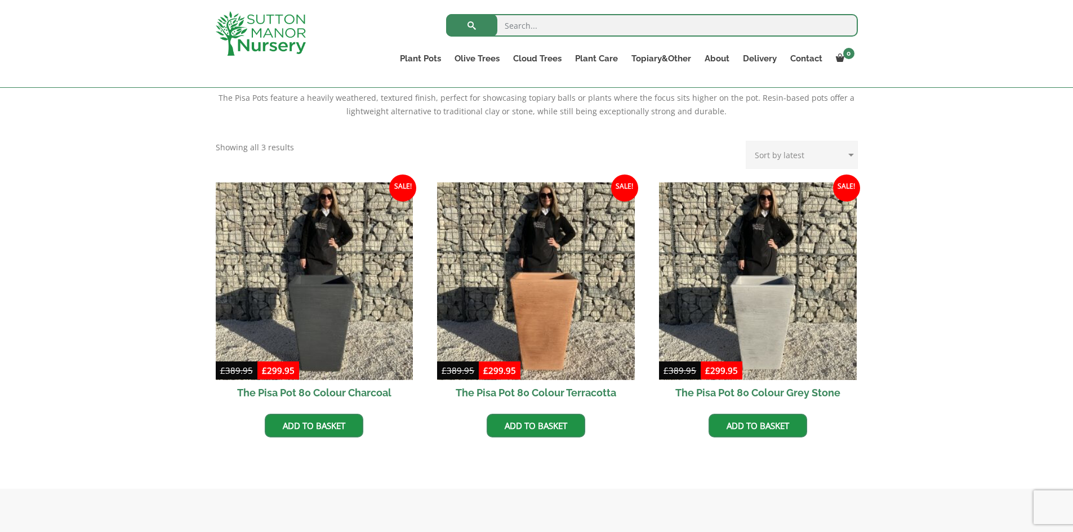
scroll to position [338, 0]
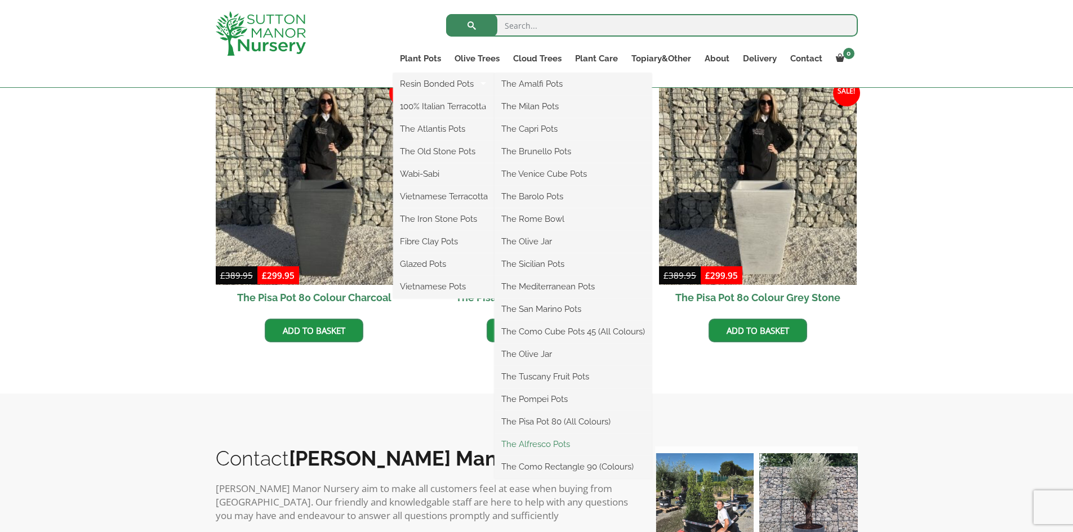
drag, startPoint x: 553, startPoint y: 443, endPoint x: 560, endPoint y: 445, distance: 7.5
click at [553, 444] on link "The Alfresco Pots" at bounding box center [572, 444] width 157 height 17
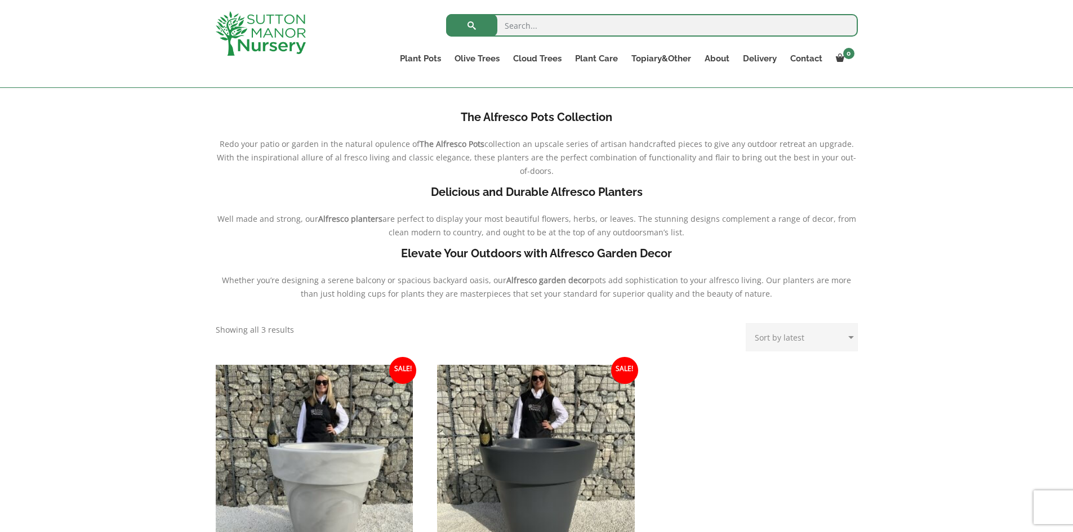
scroll to position [282, 0]
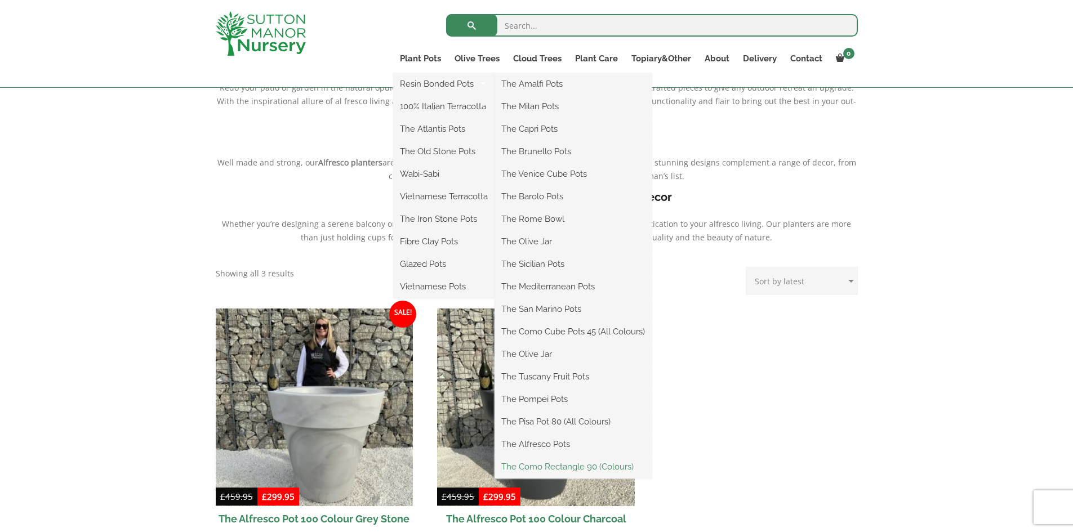
click at [558, 463] on link "The Como Rectangle 90 (Colours)" at bounding box center [572, 466] width 157 height 17
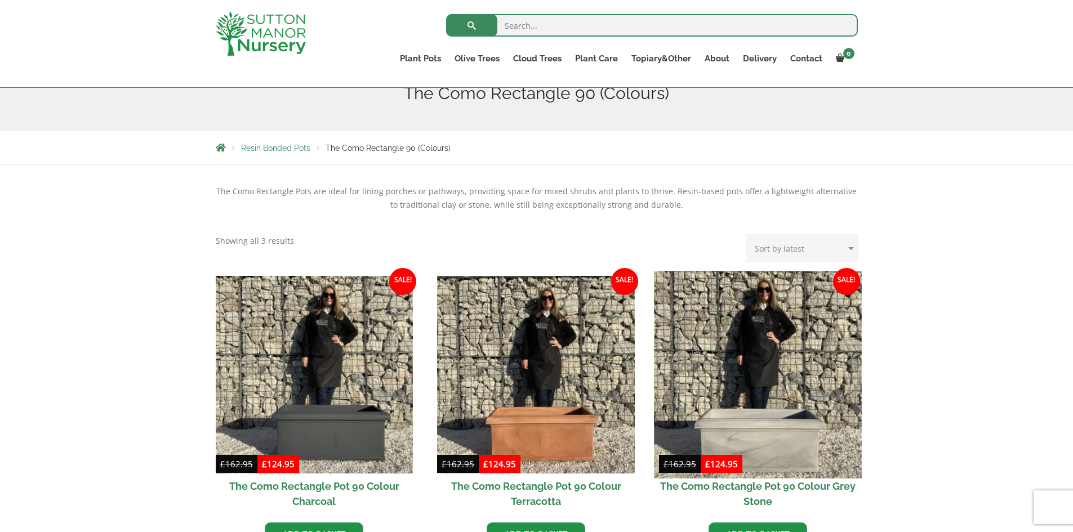
scroll to position [169, 0]
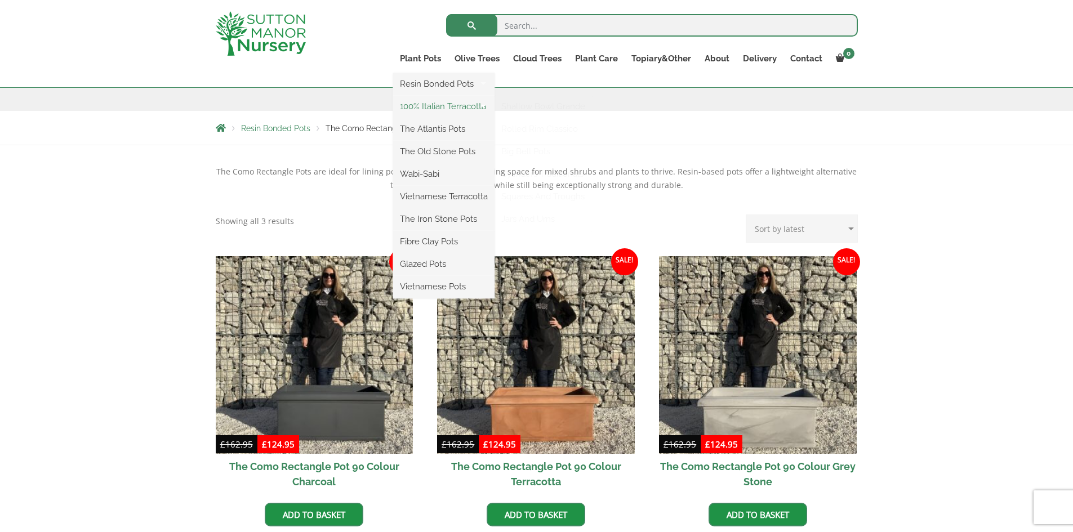
click at [427, 105] on link "100% Italian Terracotta" at bounding box center [443, 106] width 101 height 17
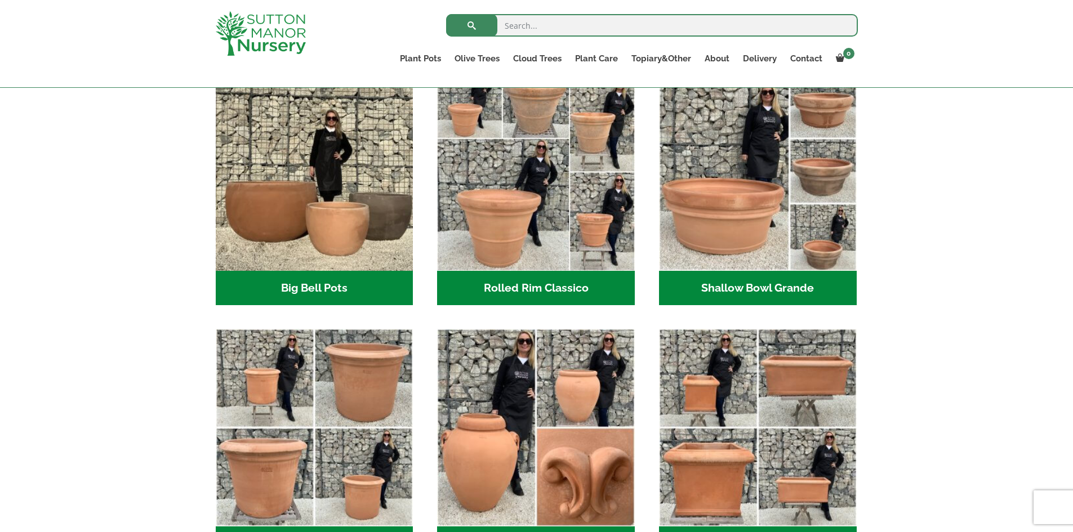
scroll to position [394, 0]
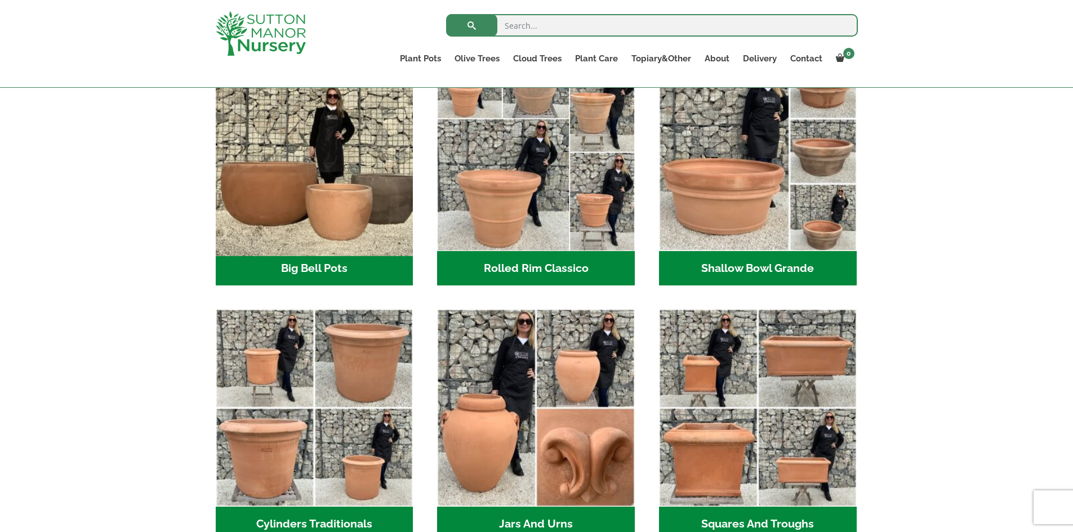
click at [371, 166] on img "Visit product category Big Bell Pots" at bounding box center [314, 151] width 207 height 207
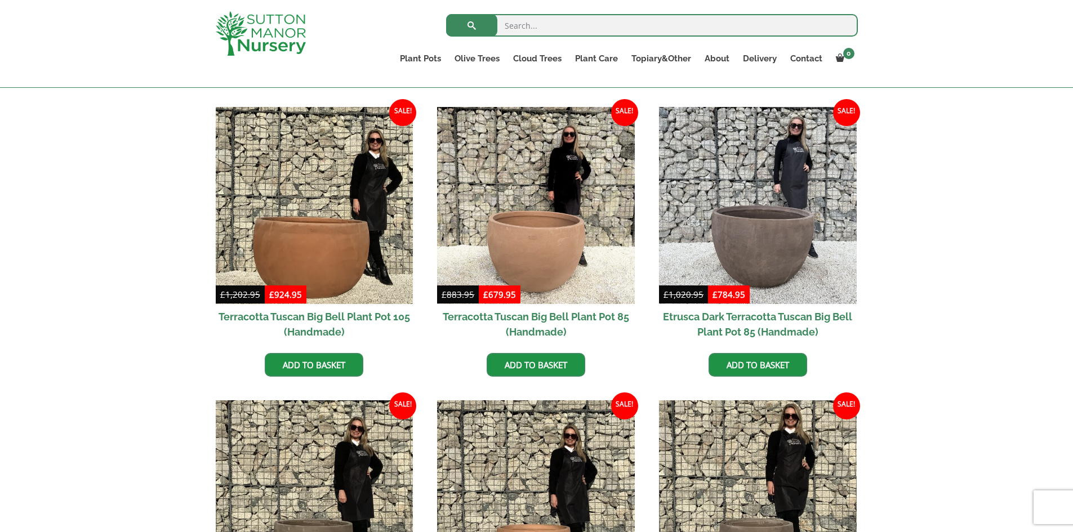
scroll to position [563, 0]
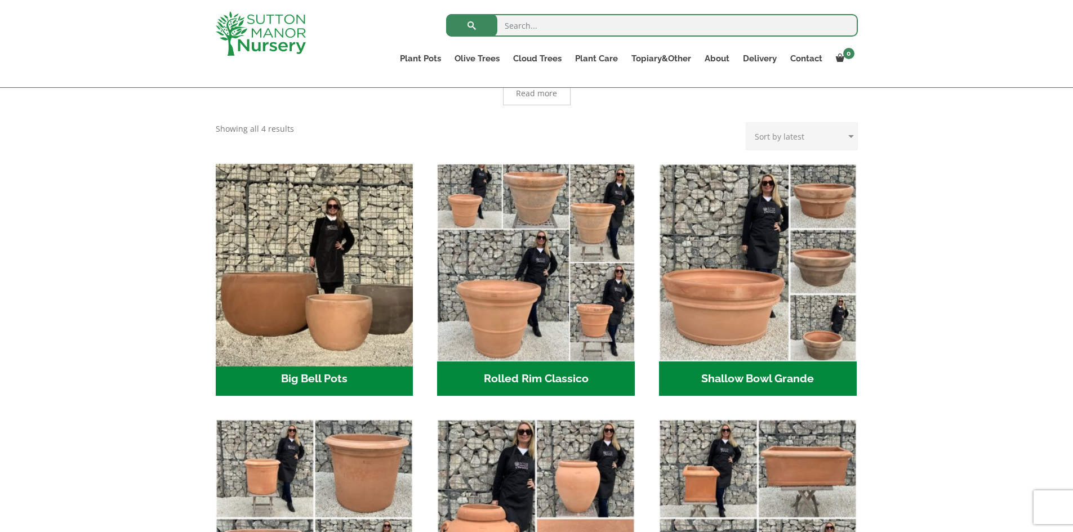
scroll to position [282, 0]
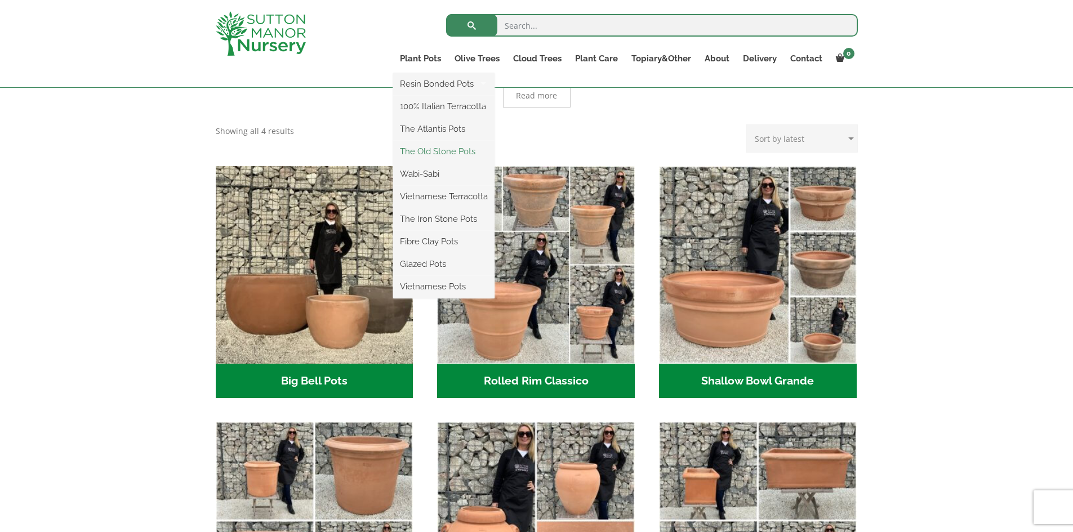
click at [435, 151] on link "The Old Stone Pots" at bounding box center [443, 151] width 101 height 17
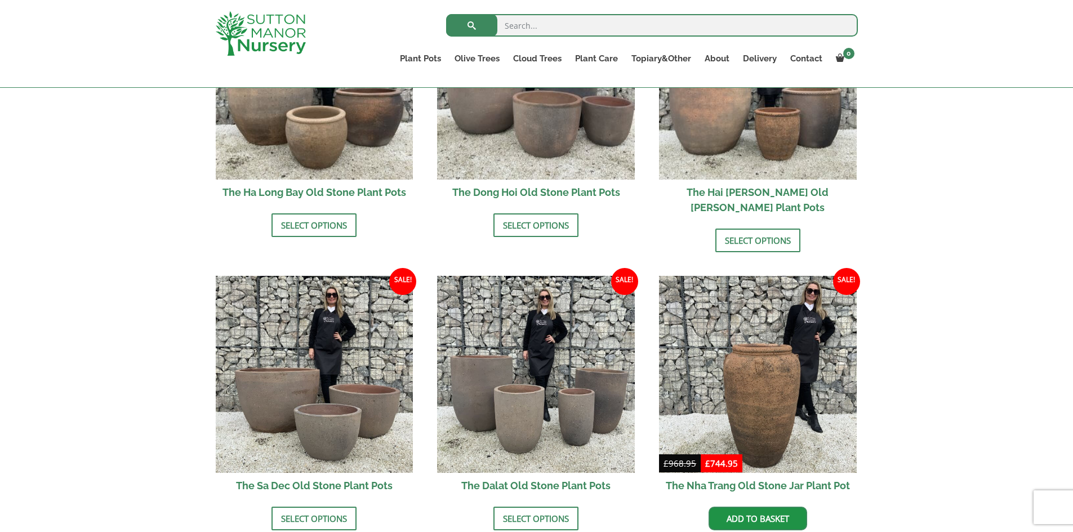
scroll to position [507, 0]
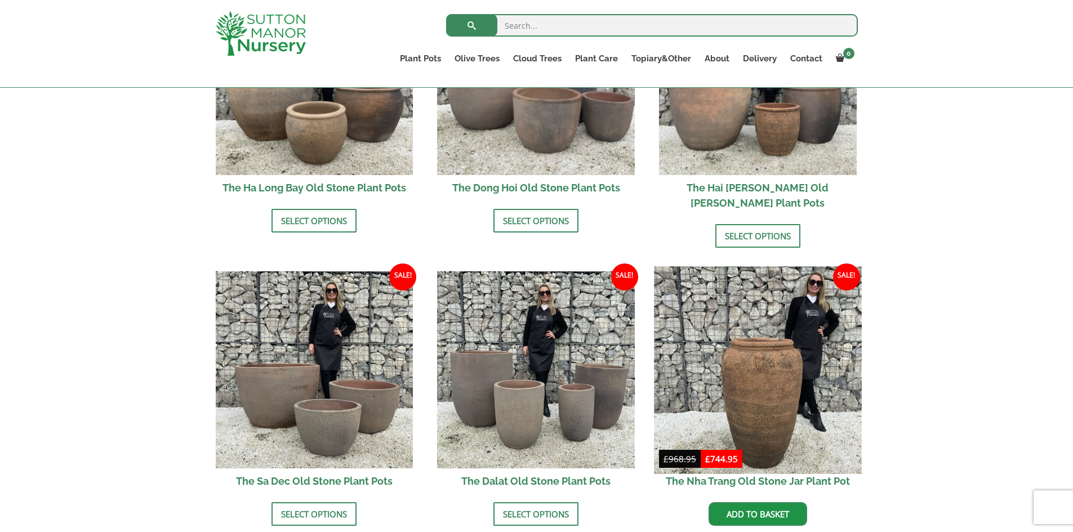
click at [773, 341] on img at bounding box center [757, 369] width 207 height 207
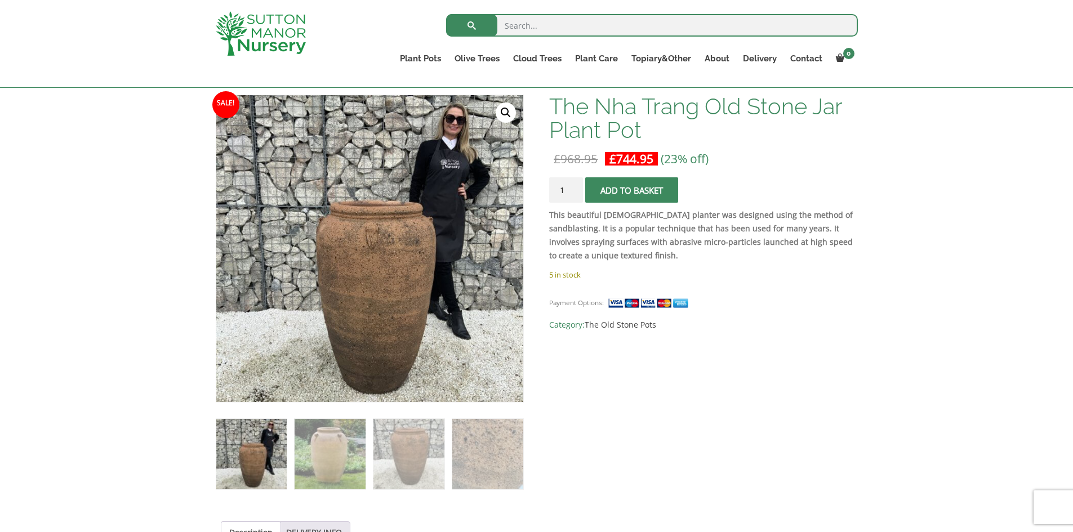
scroll to position [169, 0]
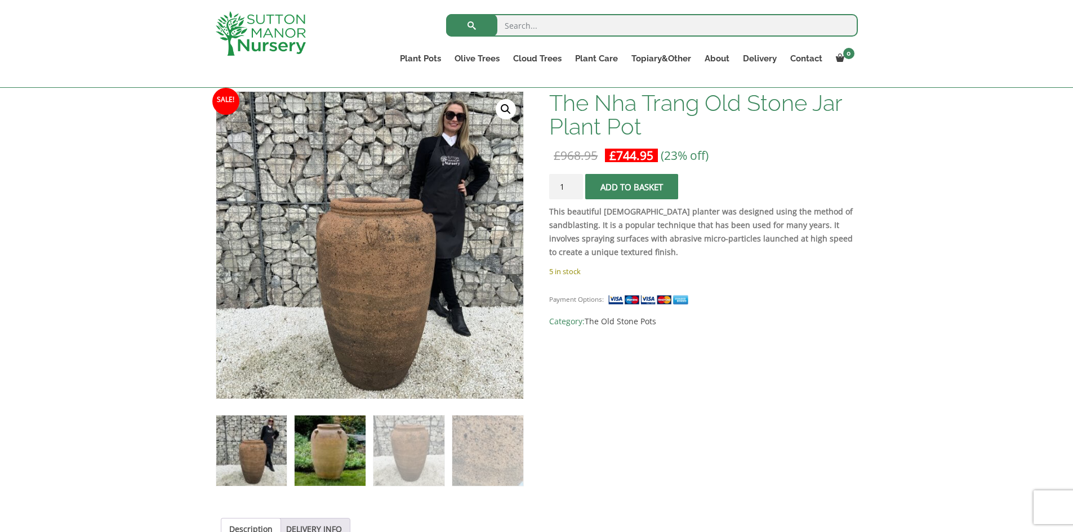
click at [328, 454] on img at bounding box center [330, 451] width 70 height 70
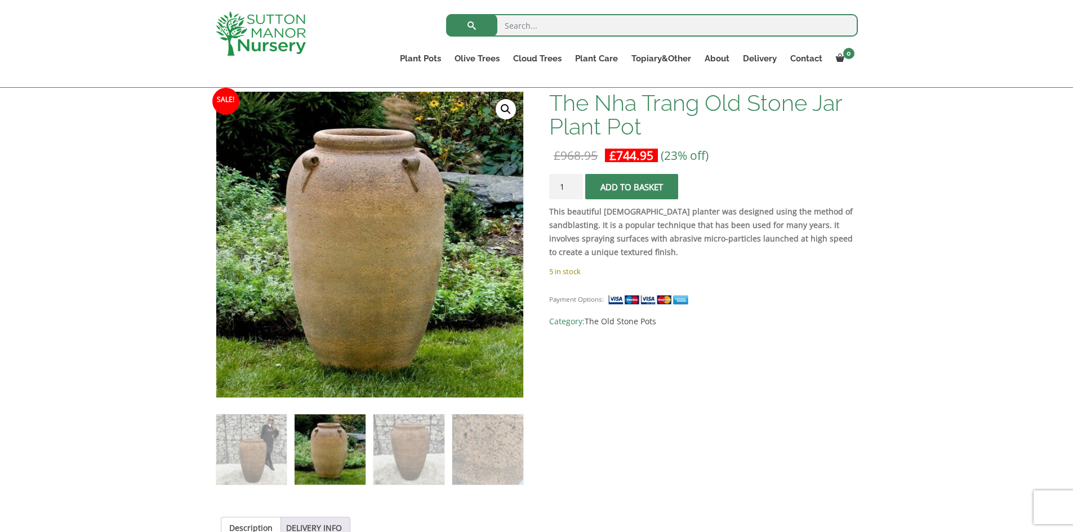
drag, startPoint x: 246, startPoint y: 442, endPoint x: 582, endPoint y: 416, distance: 336.7
click at [247, 442] on img at bounding box center [251, 450] width 70 height 70
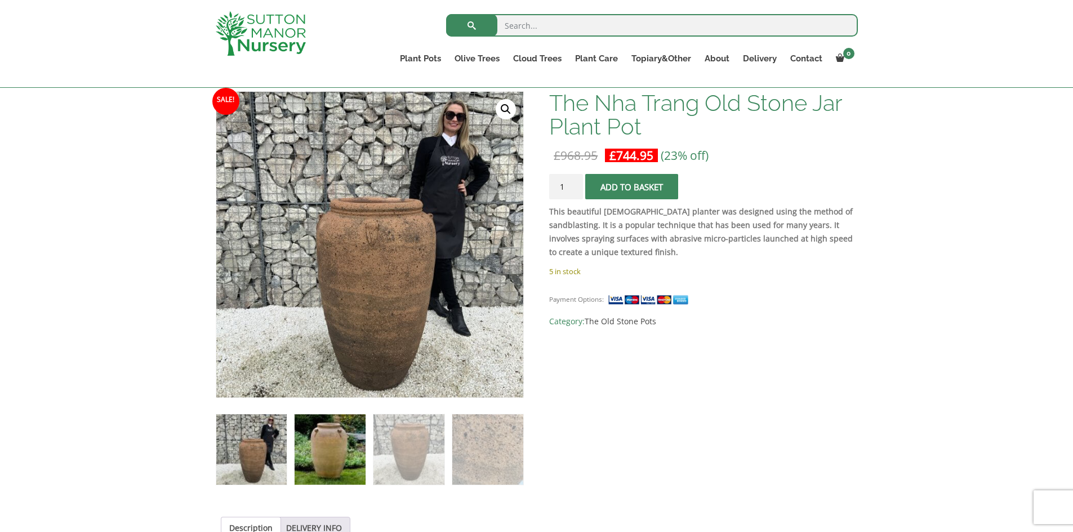
click at [319, 442] on img at bounding box center [330, 450] width 70 height 70
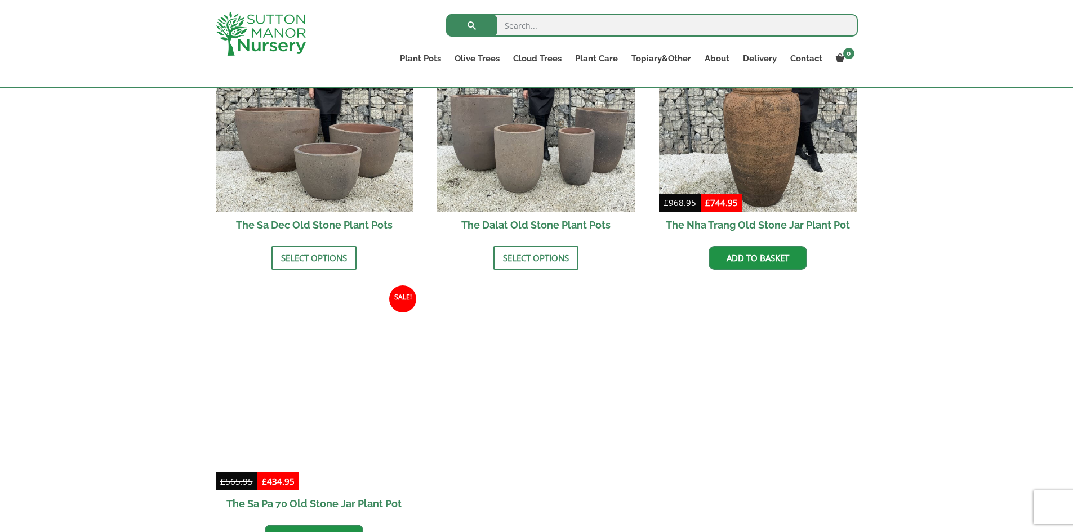
scroll to position [788, 0]
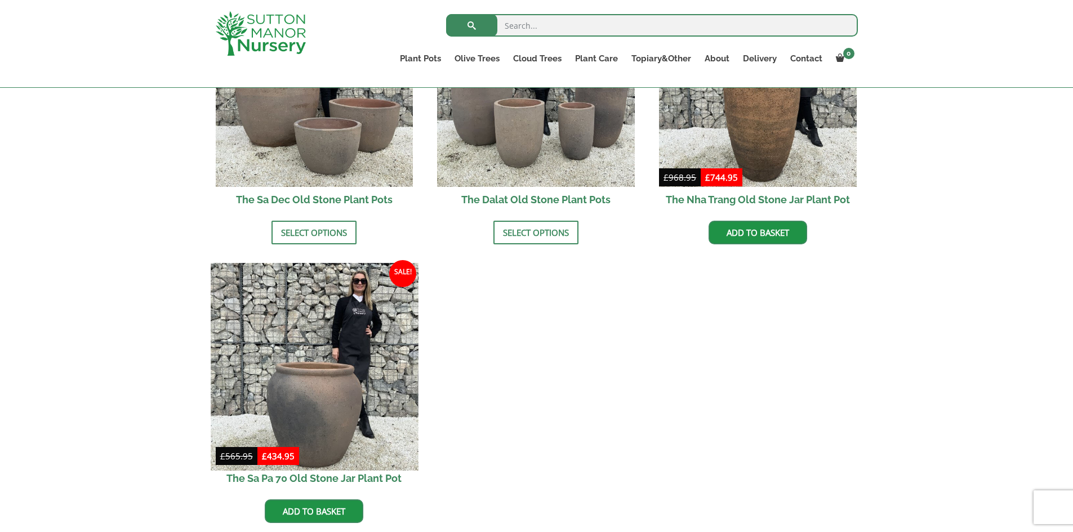
click at [273, 376] on img at bounding box center [314, 366] width 207 height 207
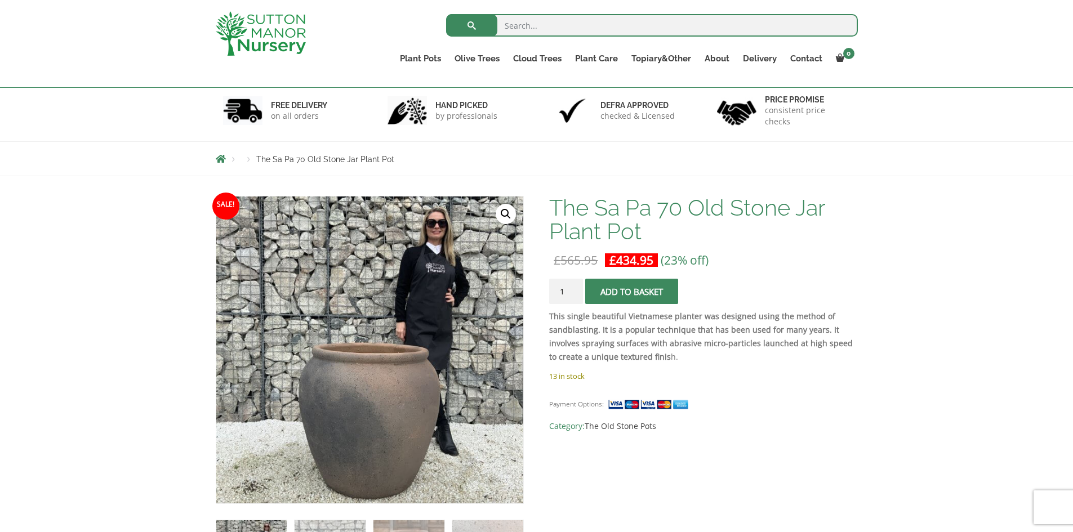
scroll to position [225, 0]
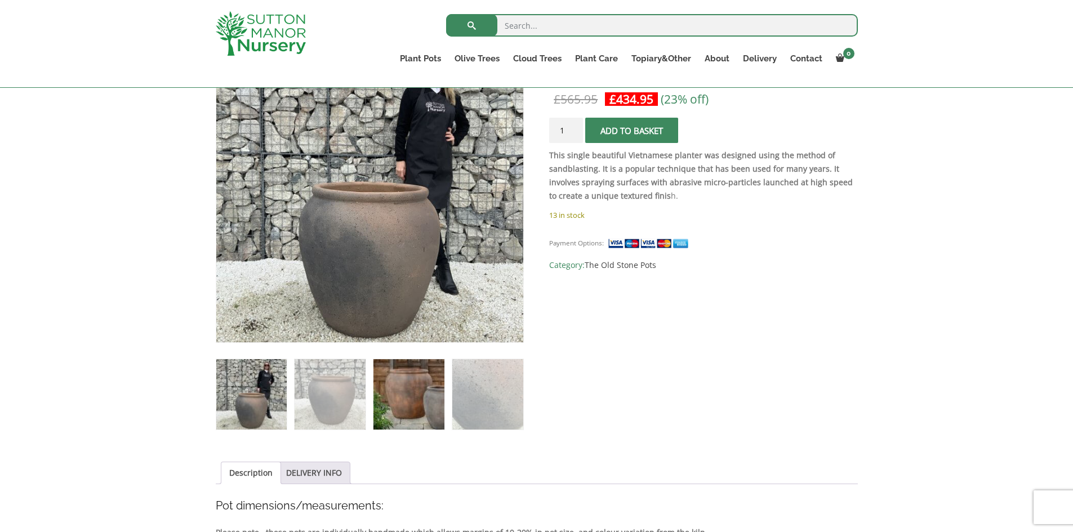
click at [391, 392] on img at bounding box center [408, 394] width 70 height 70
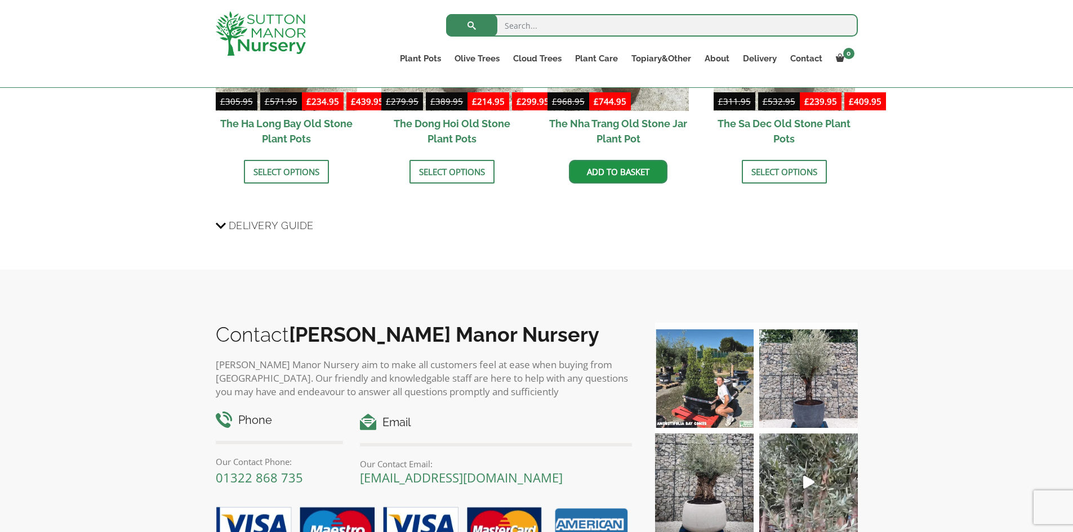
scroll to position [901, 0]
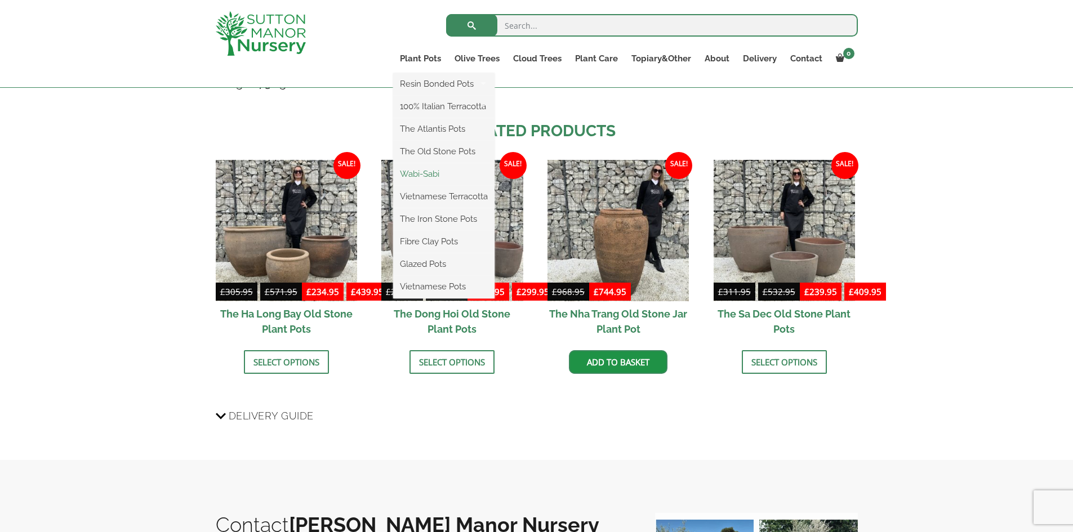
click at [430, 170] on link "Wabi-Sabi" at bounding box center [443, 174] width 101 height 17
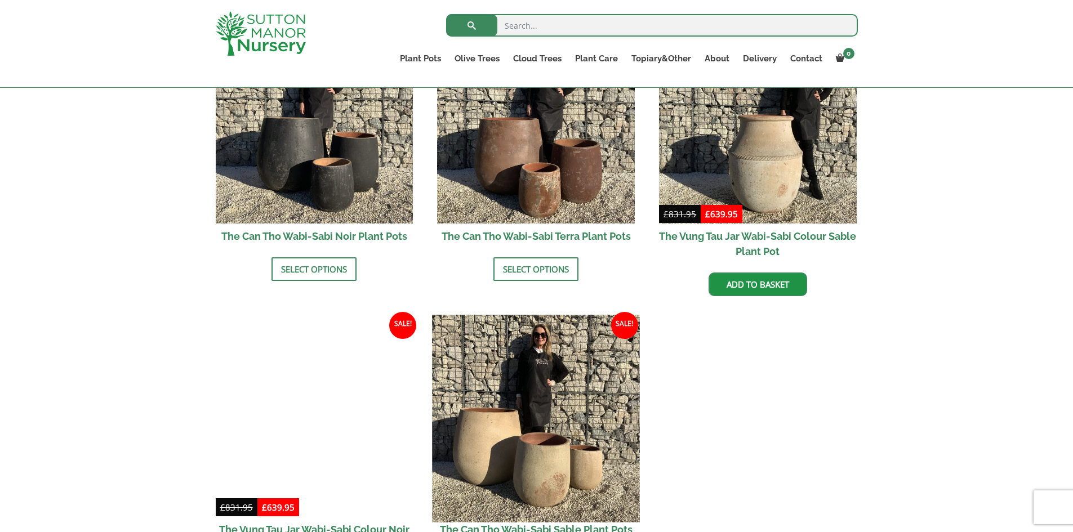
scroll to position [1408, 0]
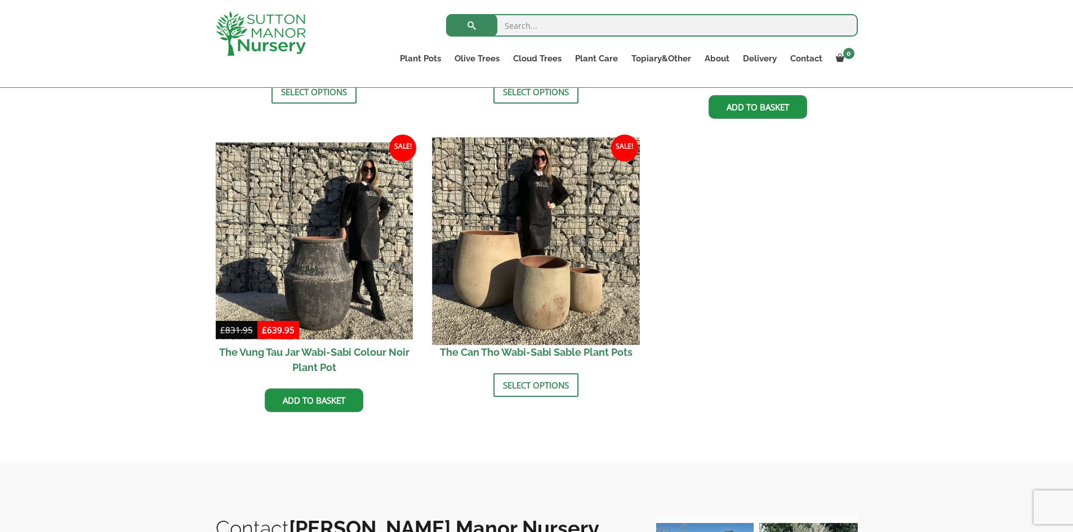
click at [564, 267] on img at bounding box center [536, 240] width 207 height 207
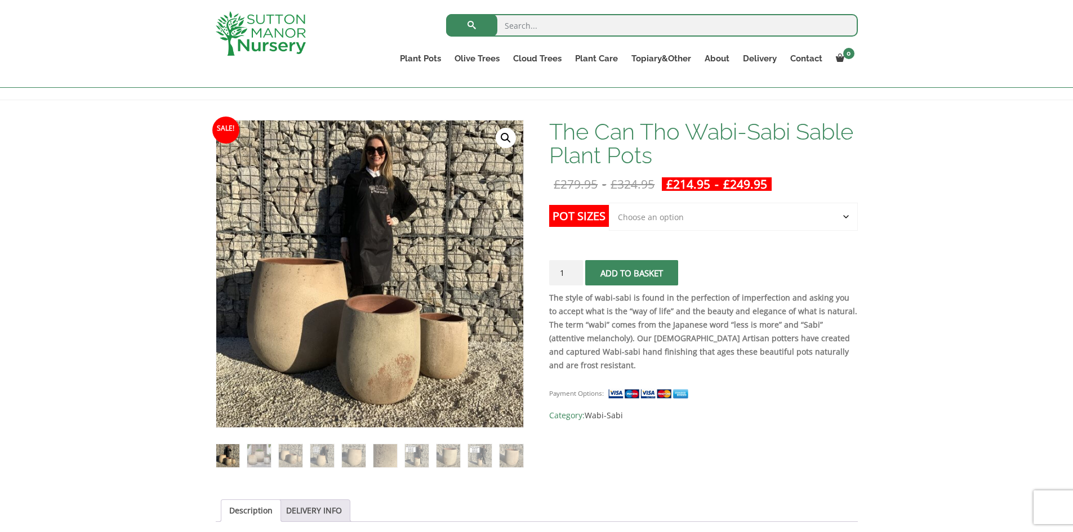
scroll to position [169, 0]
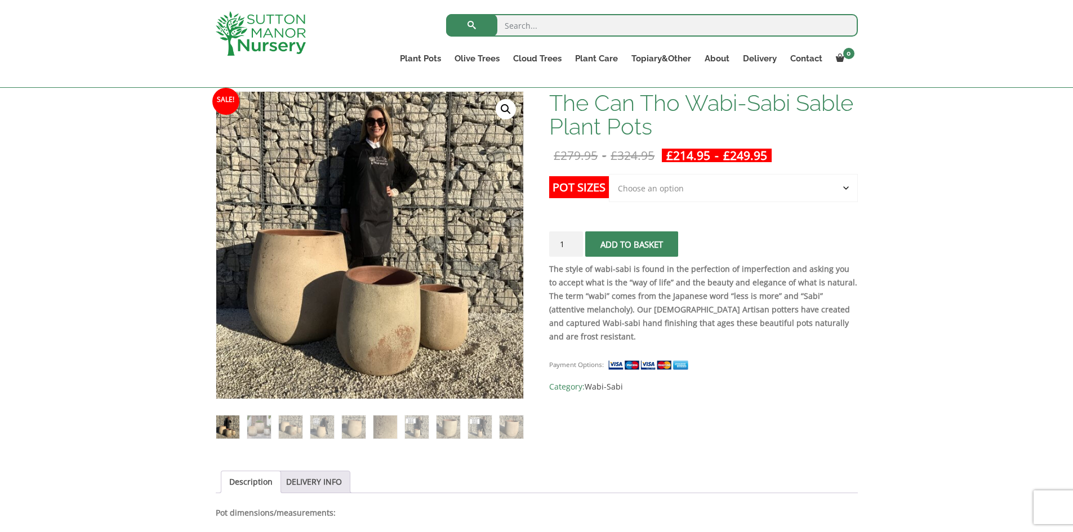
click at [650, 185] on select "Choose an option Click here to buy the 3rd to Largest Pot In The Picture Click …" at bounding box center [733, 188] width 248 height 28
click at [609, 174] on select "Choose an option Click here to buy the 3rd to Largest Pot In The Picture Click …" at bounding box center [733, 188] width 248 height 28
select select "Click here to buy the 3rd to Largest Pot In The Picture"
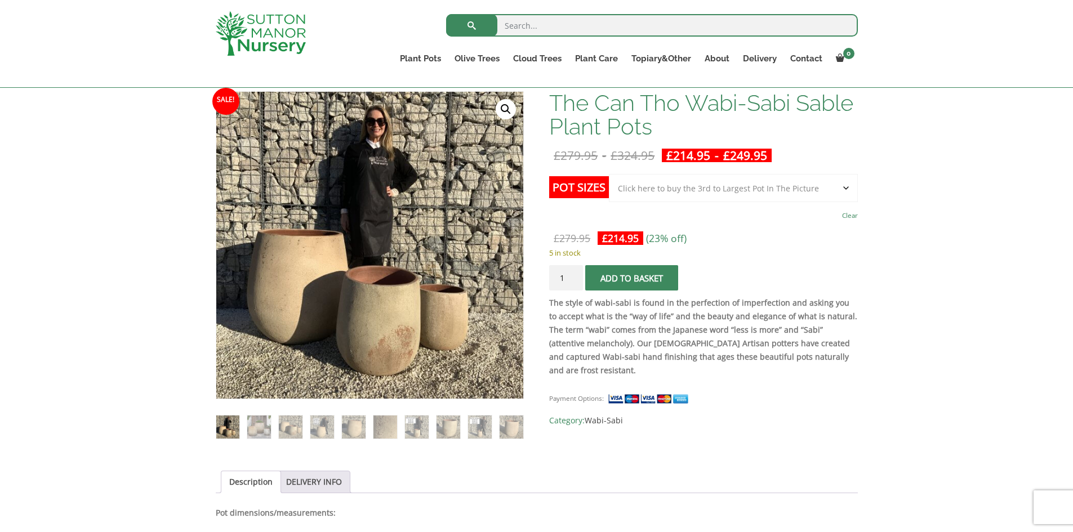
click at [725, 190] on select "Choose an option Click here to buy the 3rd to Largest Pot In The Picture Click …" at bounding box center [733, 188] width 248 height 28
drag, startPoint x: 985, startPoint y: 430, endPoint x: 609, endPoint y: 489, distance: 380.3
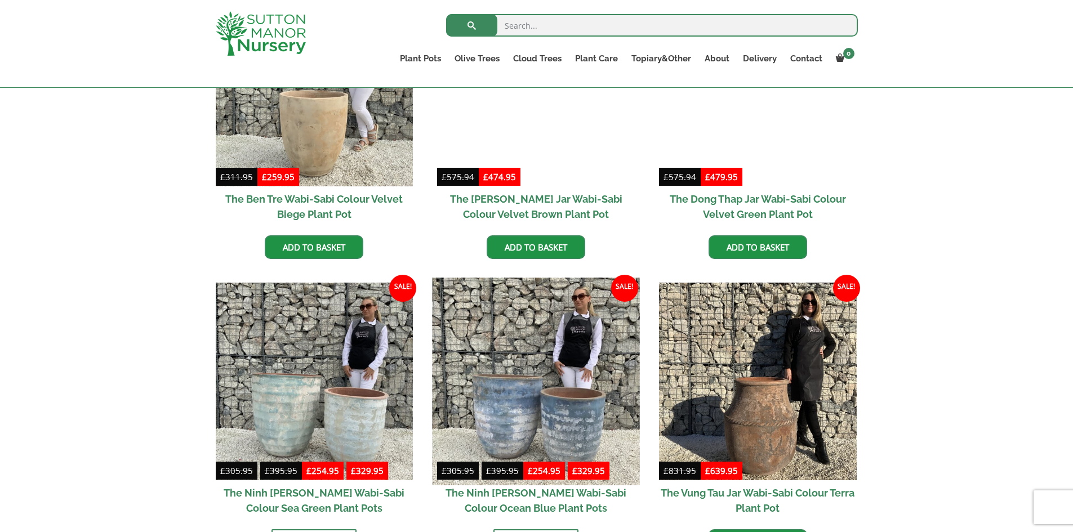
scroll to position [620, 0]
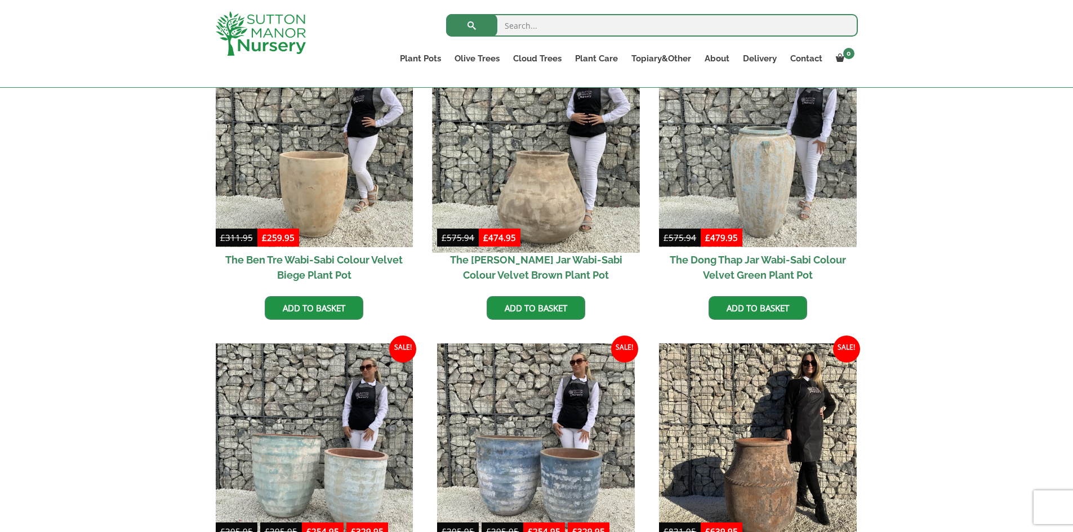
drag, startPoint x: 559, startPoint y: 162, endPoint x: 628, endPoint y: 244, distance: 107.6
click at [559, 162] on img at bounding box center [536, 148] width 207 height 207
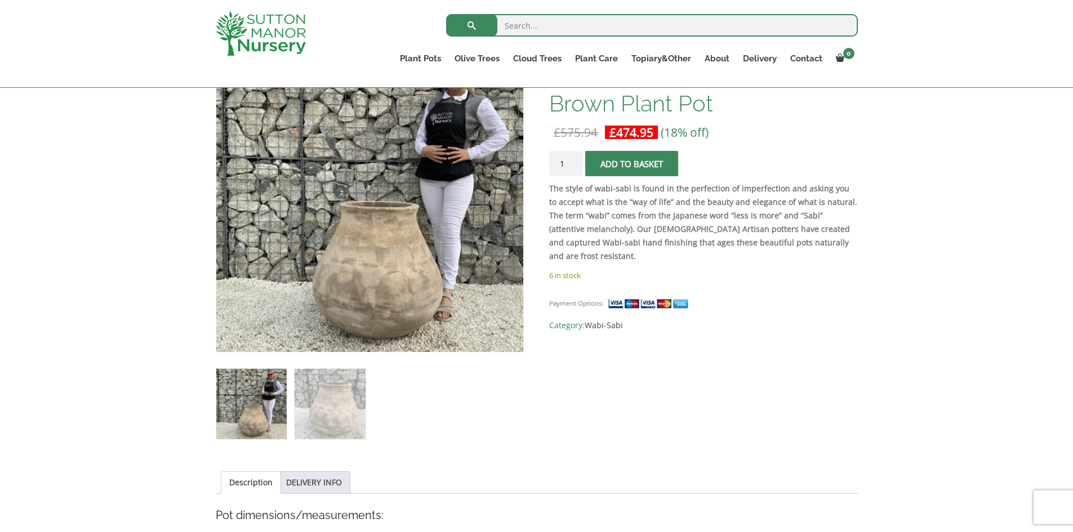
scroll to position [225, 0]
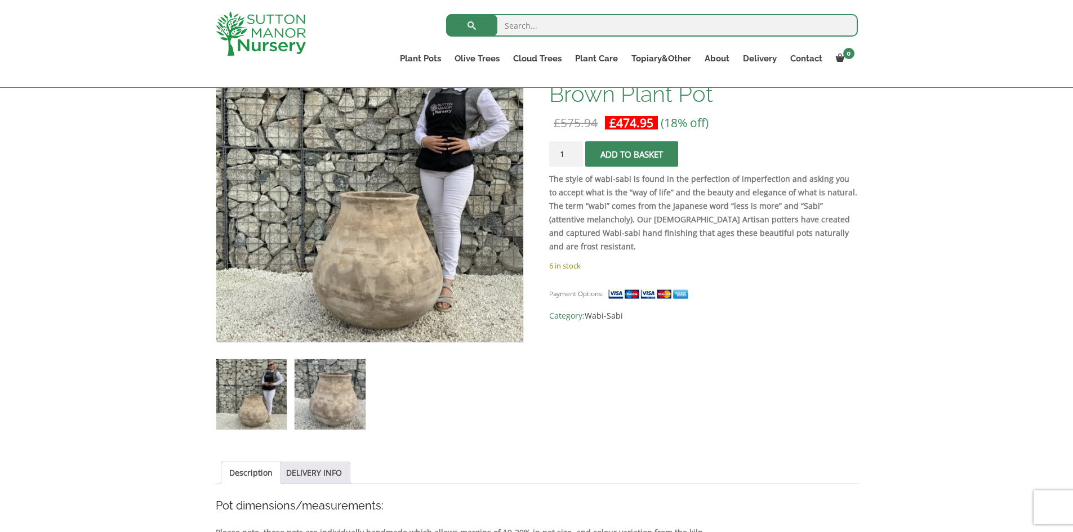
click at [334, 391] on img at bounding box center [330, 394] width 70 height 70
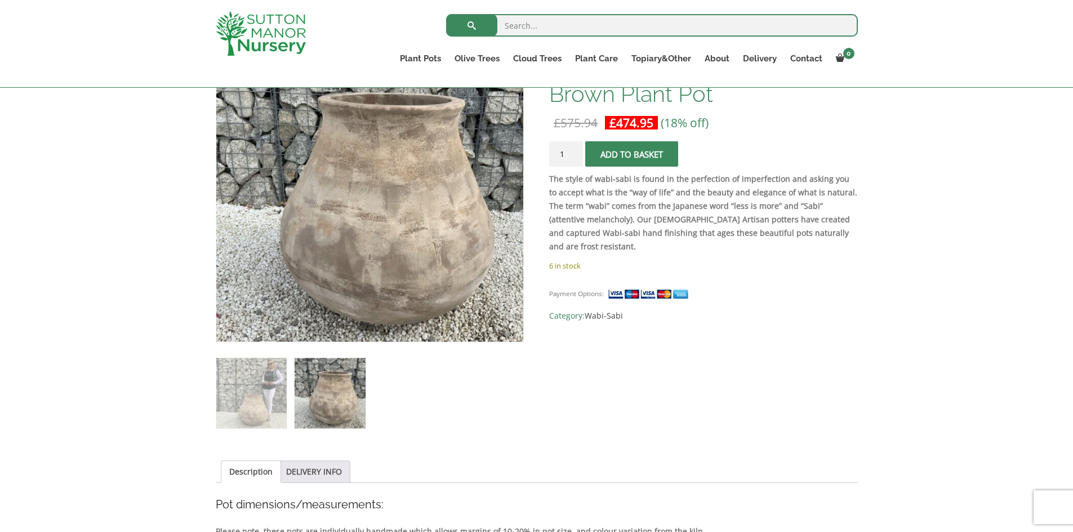
scroll to position [169, 0]
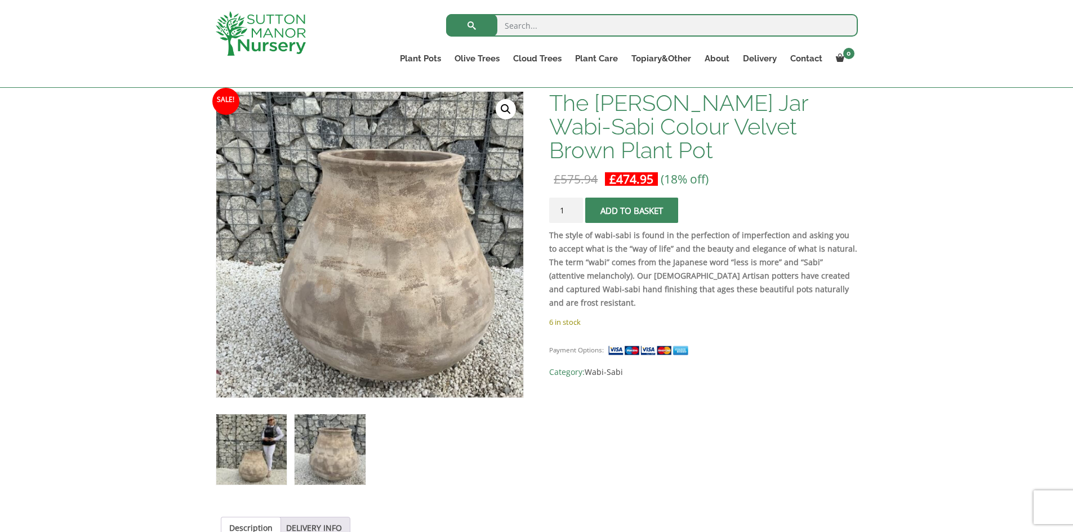
click at [229, 443] on img at bounding box center [251, 450] width 70 height 70
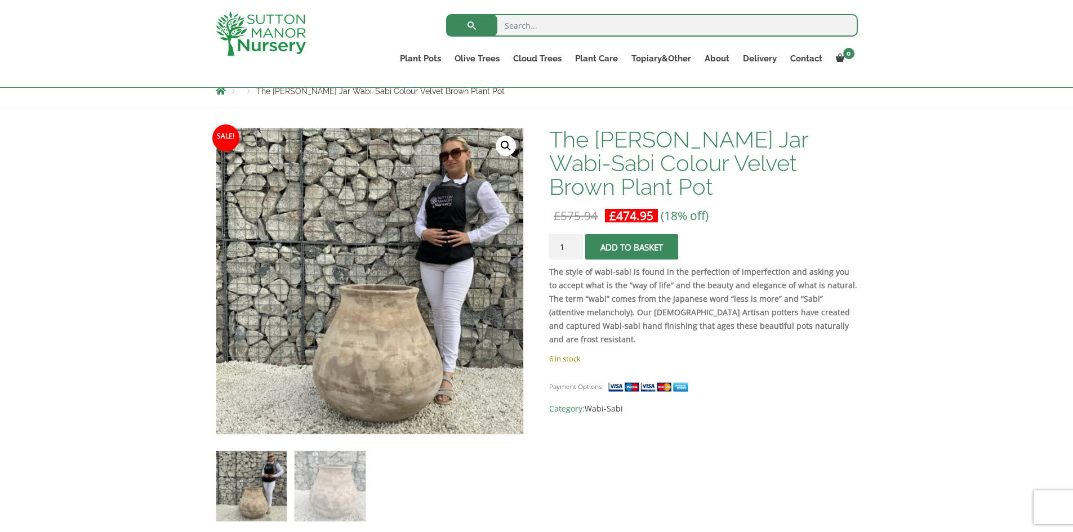
scroll to position [113, 0]
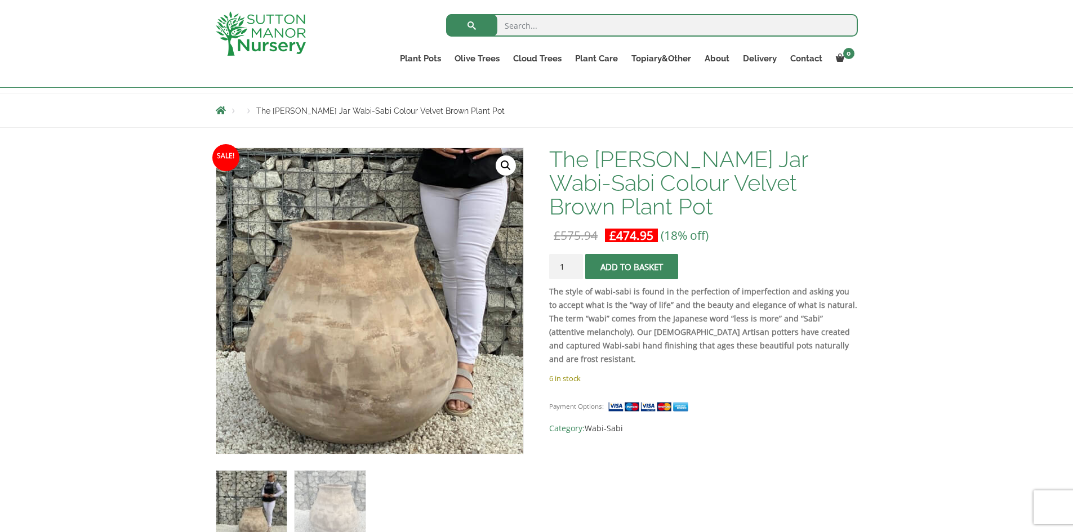
click at [419, 438] on img at bounding box center [338, 216] width 499 height 499
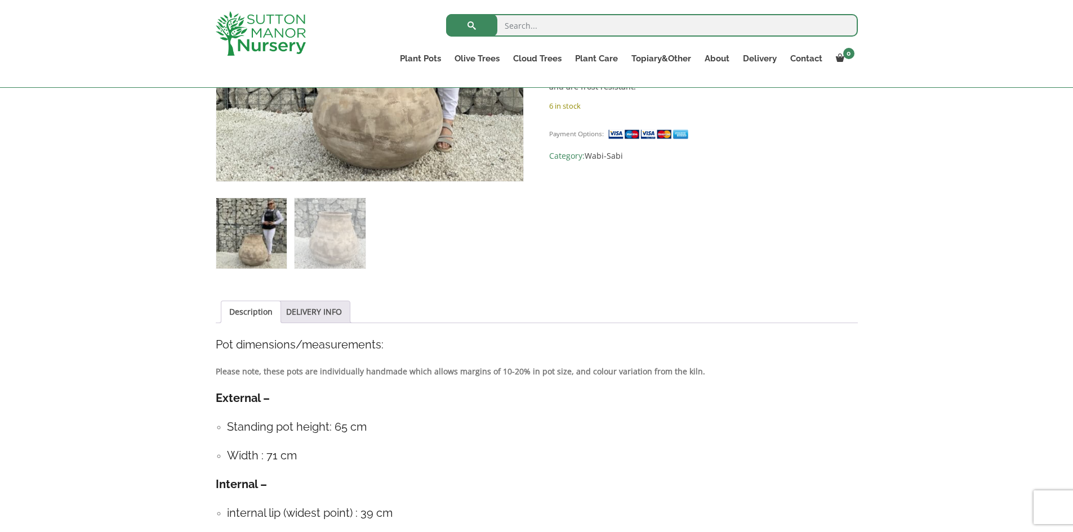
scroll to position [394, 0]
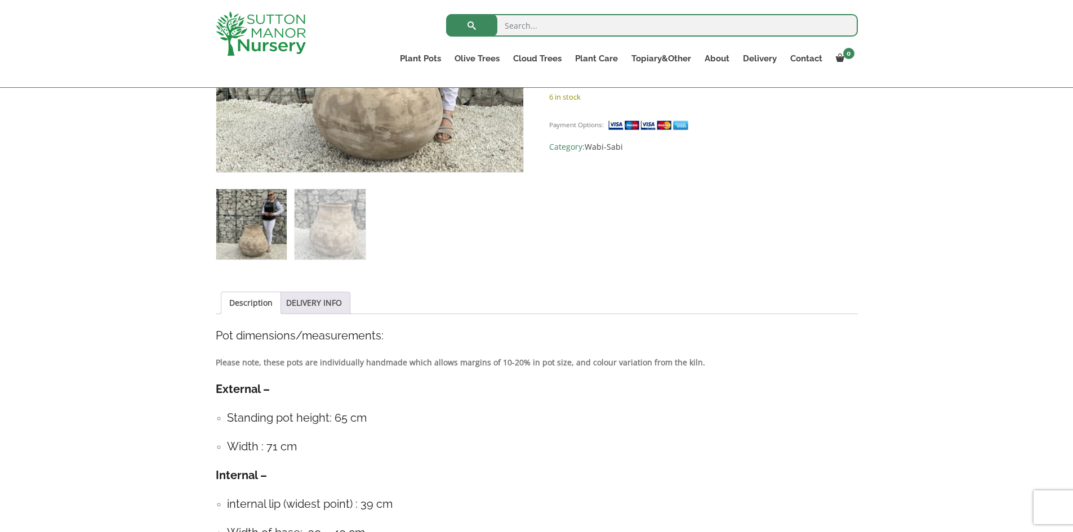
click at [245, 241] on img at bounding box center [251, 224] width 70 height 70
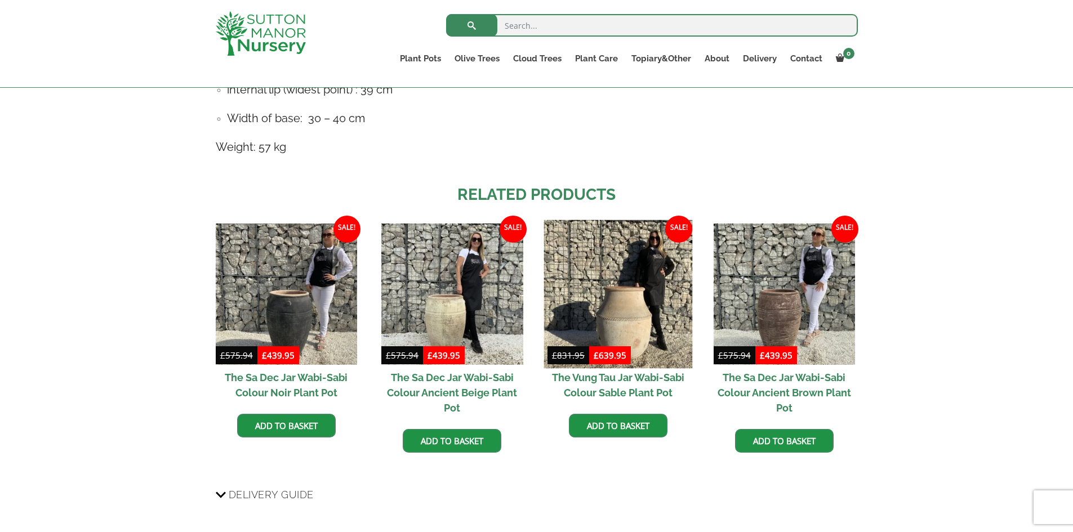
scroll to position [845, 0]
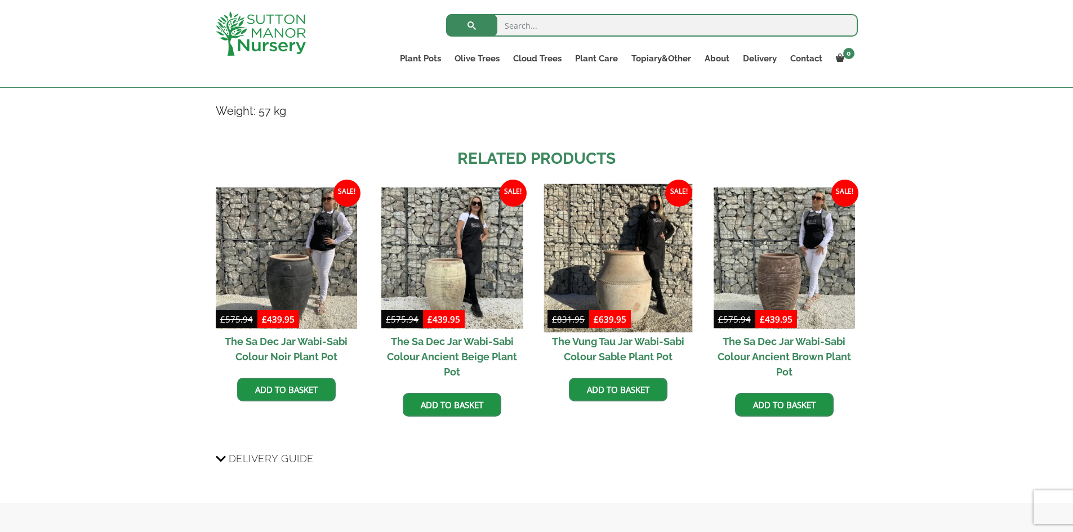
click at [645, 267] on img at bounding box center [618, 258] width 149 height 149
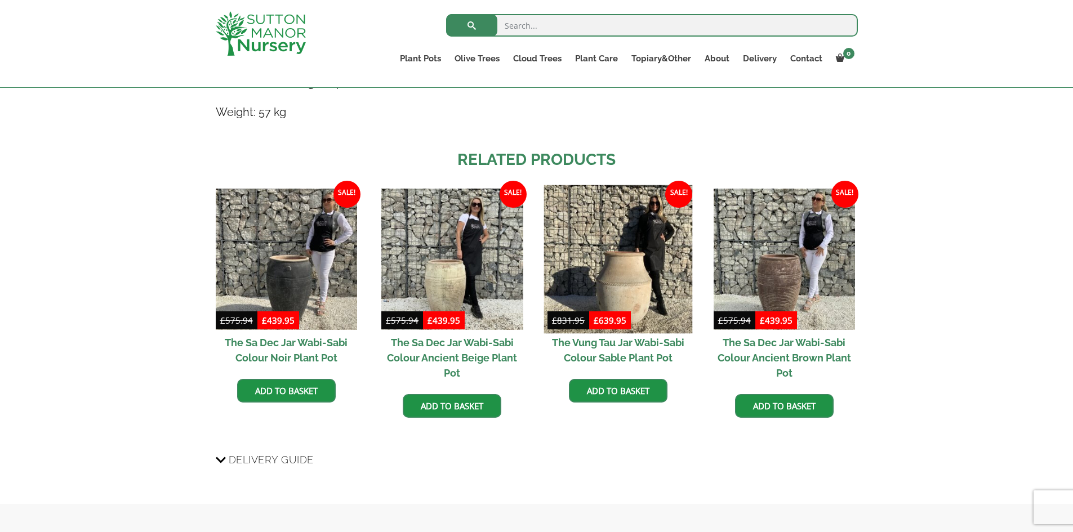
scroll to position [846, 0]
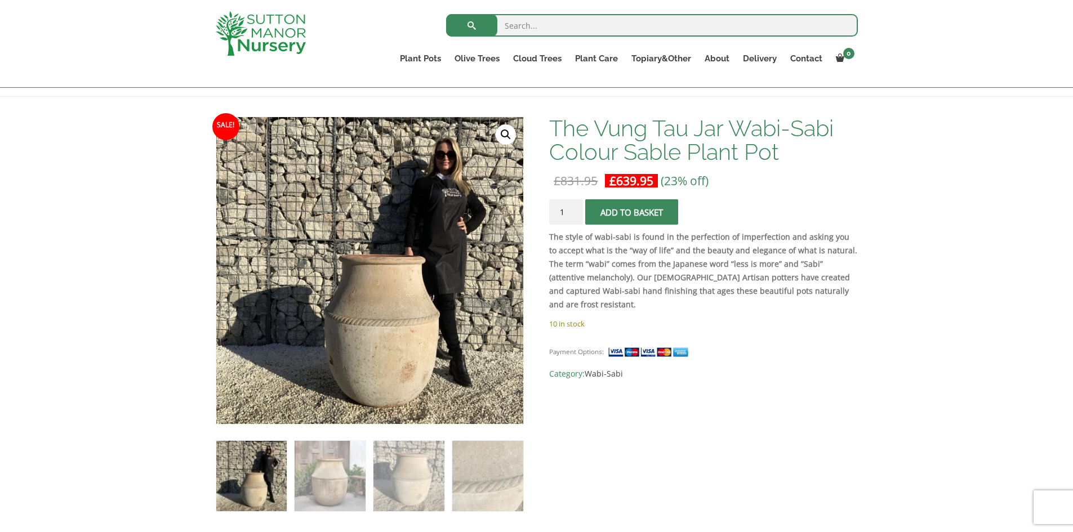
scroll to position [169, 0]
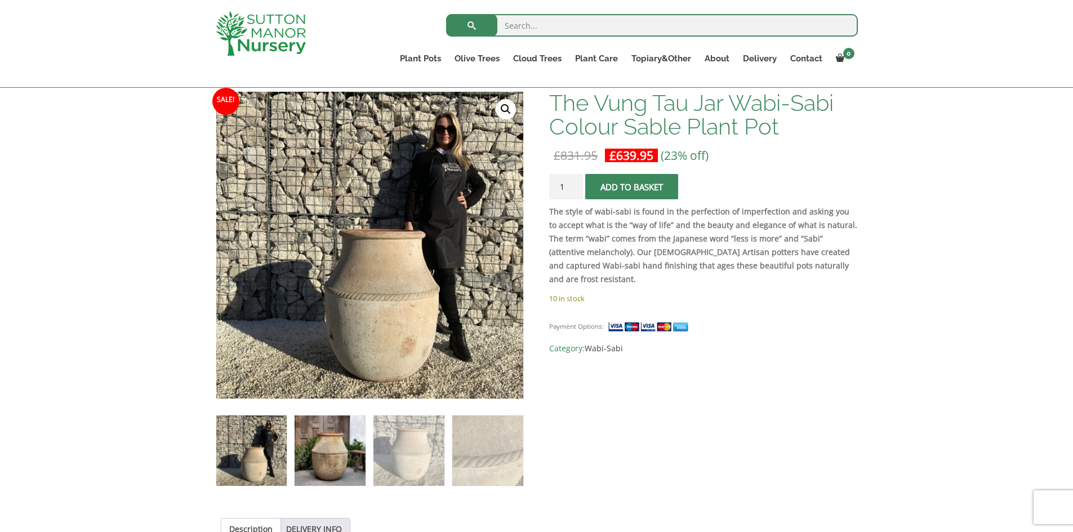
click at [332, 451] on img at bounding box center [330, 451] width 70 height 70
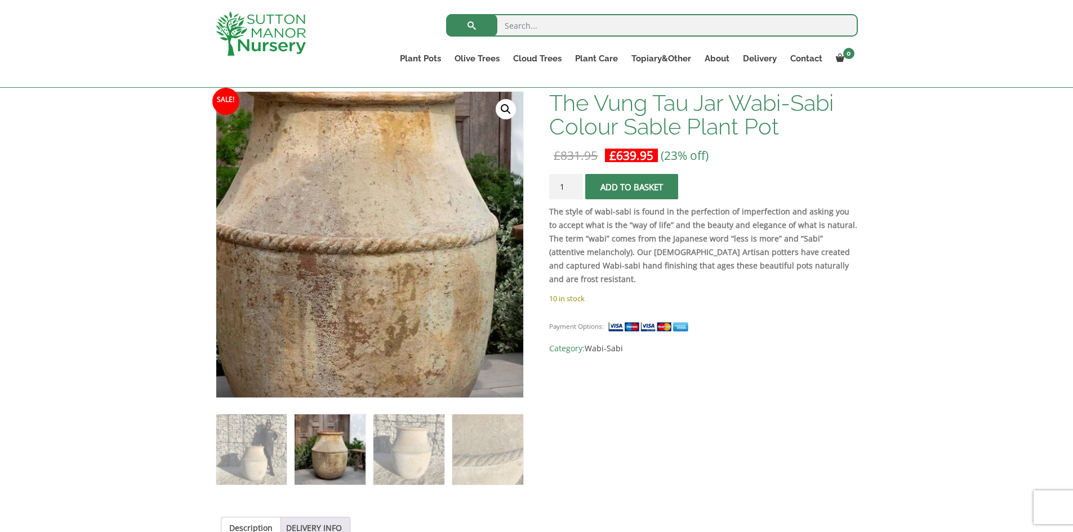
click at [386, 271] on img at bounding box center [355, 223] width 563 height 563
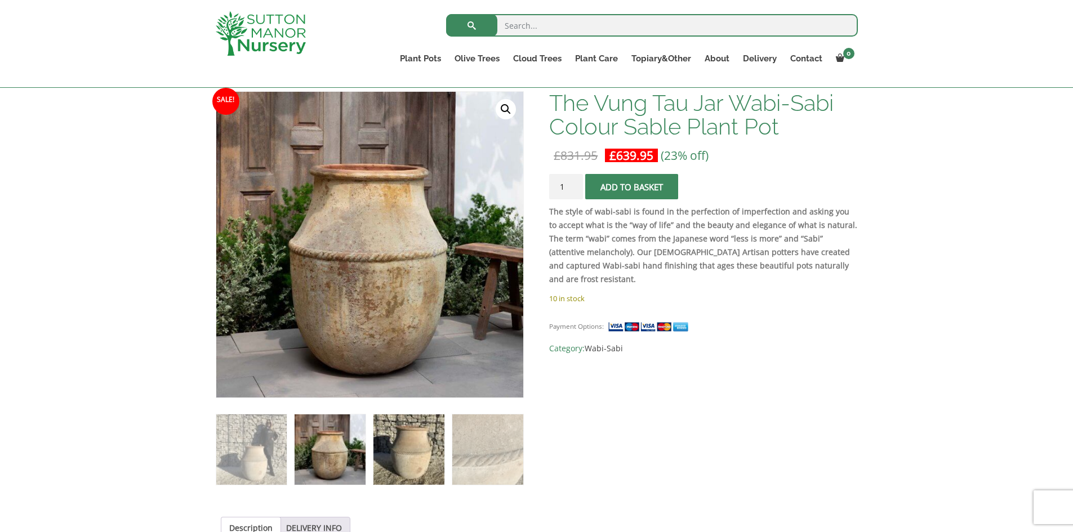
click at [421, 454] on img at bounding box center [408, 450] width 70 height 70
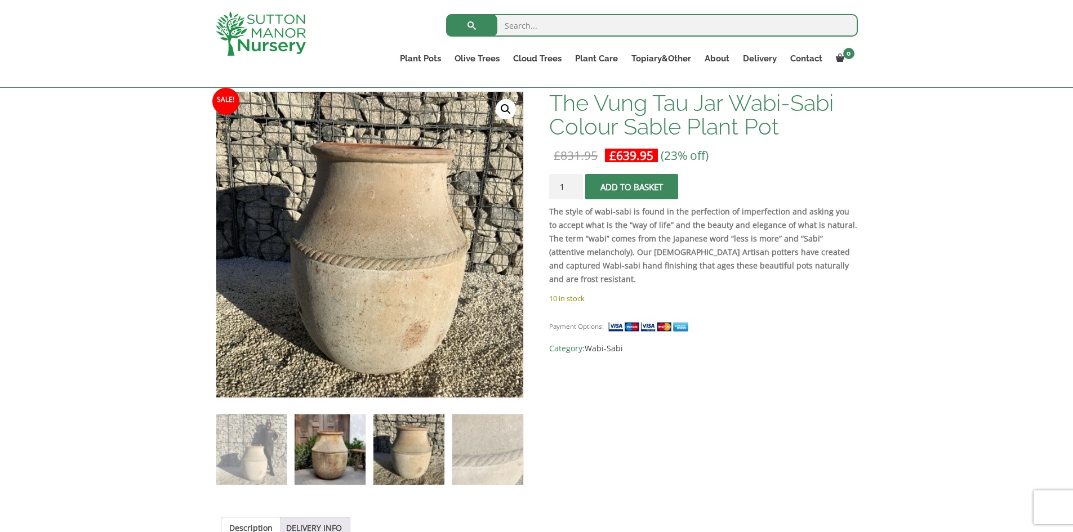
click at [328, 444] on img at bounding box center [330, 450] width 70 height 70
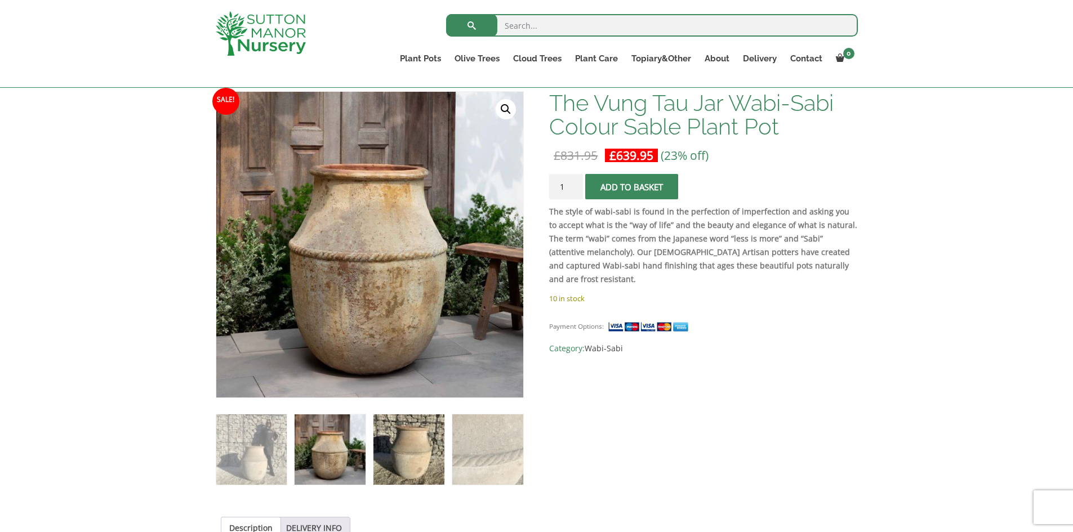
click at [393, 452] on img at bounding box center [408, 450] width 70 height 70
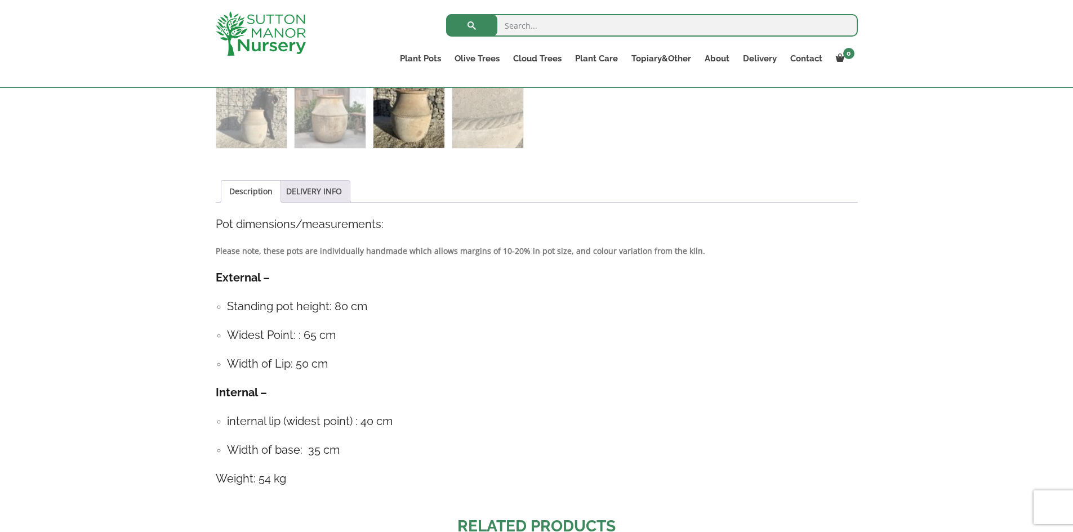
scroll to position [113, 0]
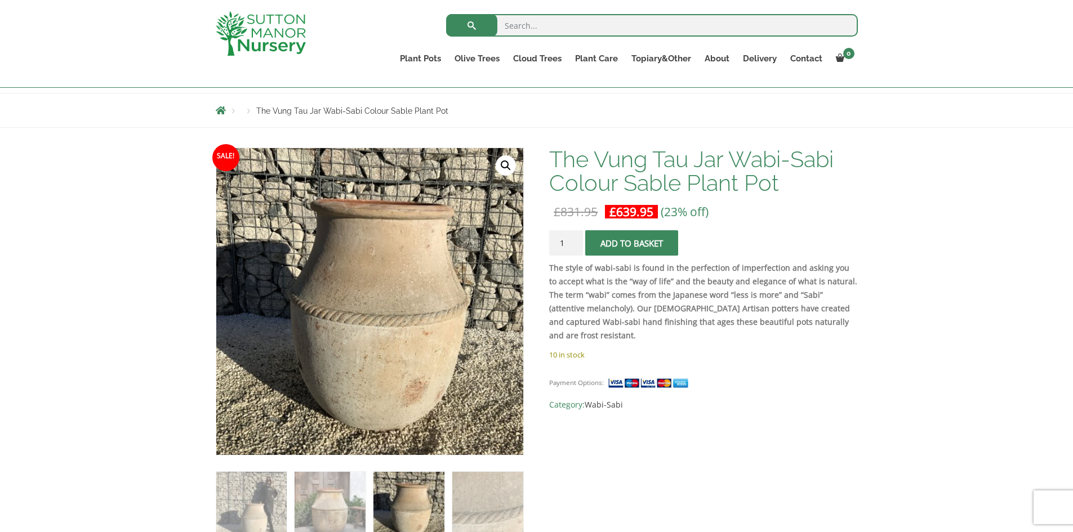
drag, startPoint x: 316, startPoint y: 0, endPoint x: 194, endPoint y: 151, distance: 194.3
click at [148, 120] on div "Products The Vung Tau Jar Wabi-Sabi Colour Sable Plant Pot" at bounding box center [536, 110] width 1073 height 35
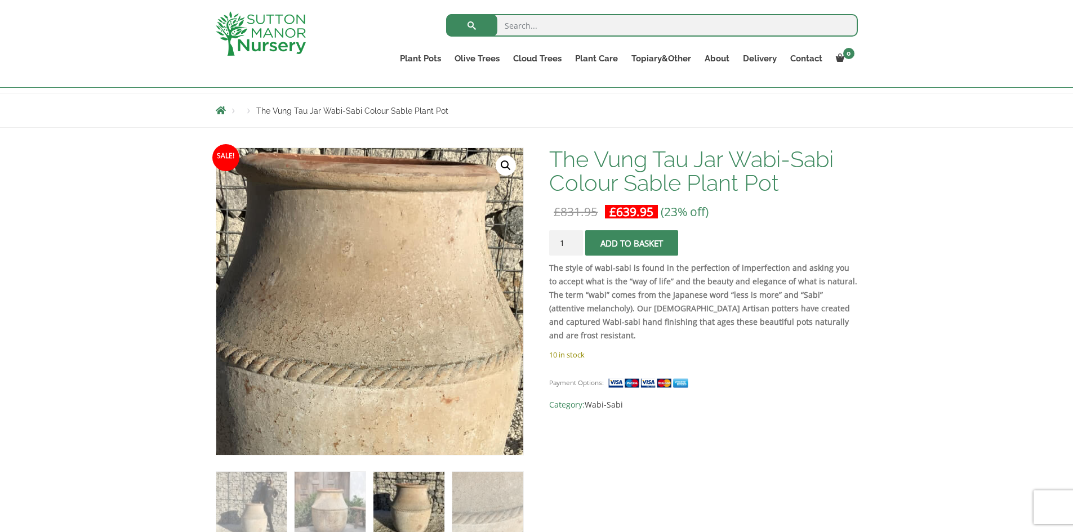
click at [414, 244] on img at bounding box center [344, 341] width 563 height 563
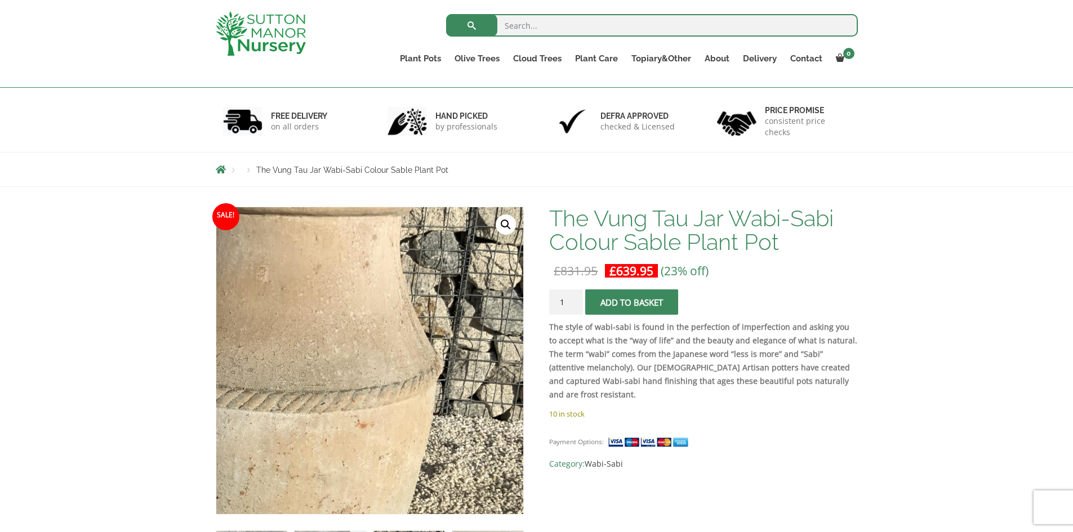
scroll to position [169, 0]
